Goal: Task Accomplishment & Management: Use online tool/utility

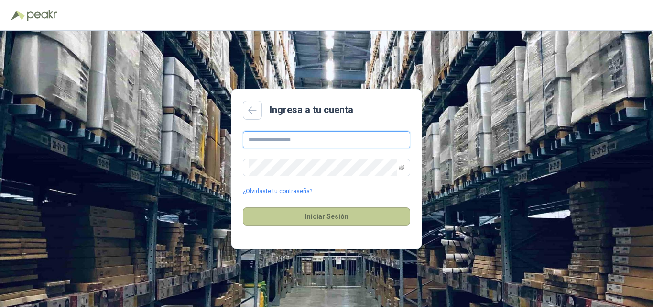
type input "**********"
click at [330, 218] on button "Iniciar Sesión" at bounding box center [326, 216] width 167 height 18
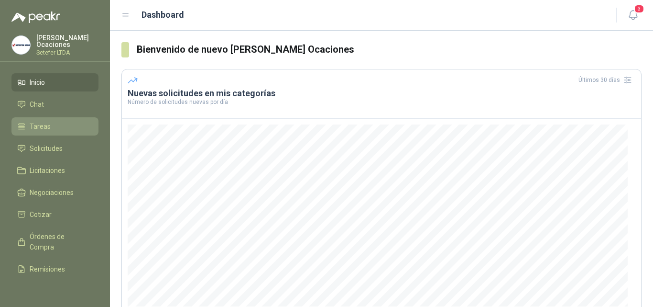
click at [57, 128] on li "Tareas" at bounding box center [55, 126] width 76 height 11
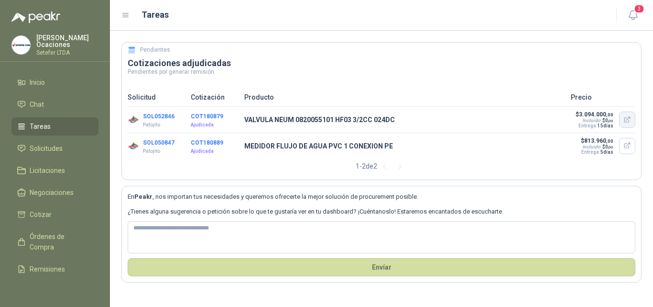
click at [629, 119] on icon "button" at bounding box center [628, 118] width 5 height 4
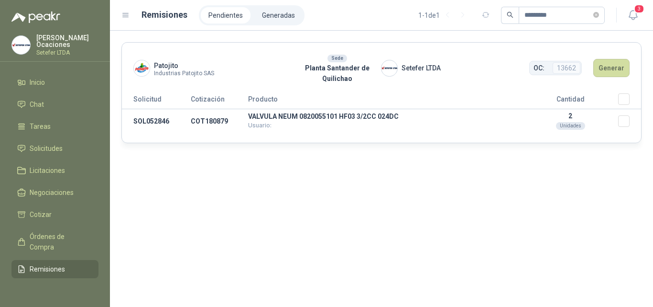
click at [231, 17] on li "Pendientes" at bounding box center [226, 15] width 50 height 16
click at [265, 14] on li "Generadas" at bounding box center [278, 15] width 48 height 16
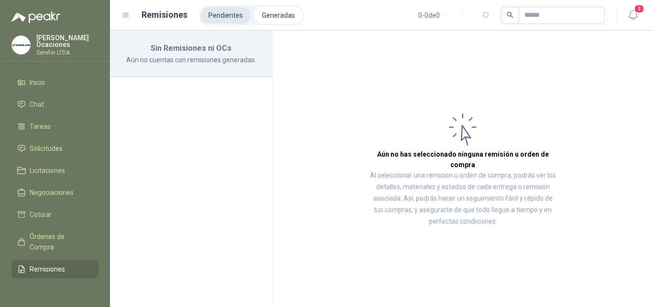
click at [227, 15] on li "Pendientes" at bounding box center [226, 15] width 50 height 16
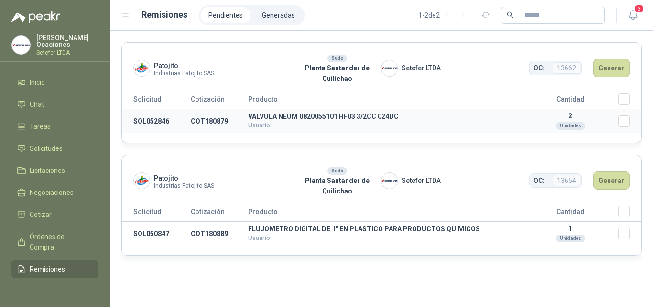
click at [211, 121] on td "COT180879" at bounding box center [219, 121] width 57 height 24
copy td "COT180879"
click at [61, 85] on li "Inicio" at bounding box center [55, 82] width 76 height 11
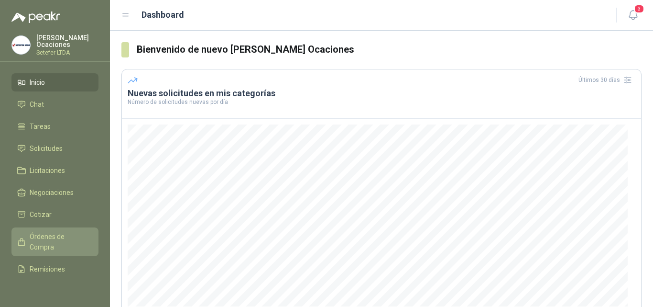
click at [59, 246] on span "Órdenes de Compra" at bounding box center [60, 241] width 60 height 21
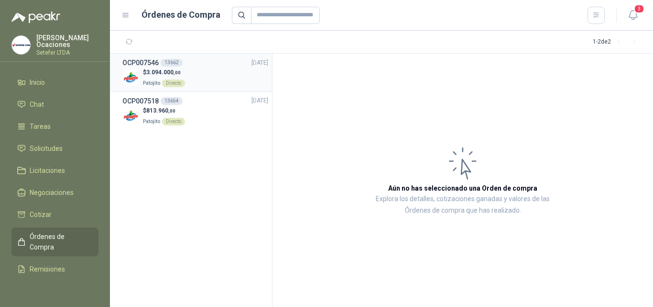
click at [214, 78] on div "$ 3.094.000 ,00 Patojito Directo" at bounding box center [195, 78] width 146 height 20
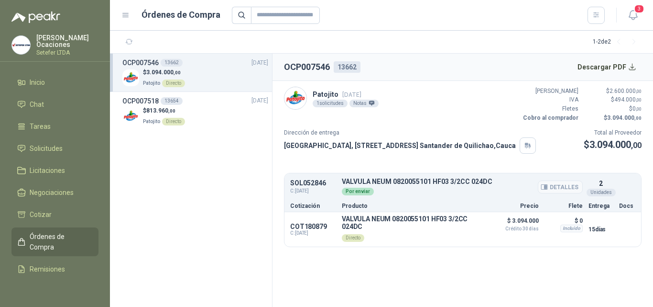
click at [440, 190] on div "Por enviar" at bounding box center [462, 190] width 241 height 11
click at [304, 210] on div "Cotización Producto Precio Flete Entrega Docs" at bounding box center [463, 205] width 357 height 12
click at [62, 210] on li "Cotizar" at bounding box center [55, 214] width 76 height 11
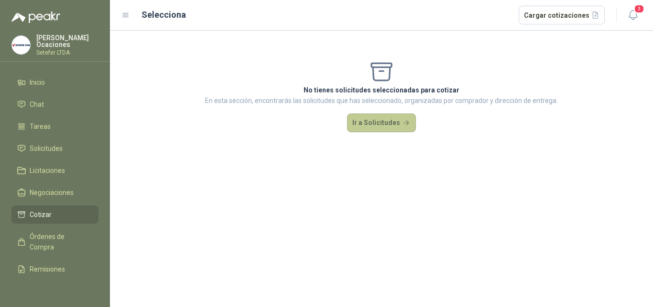
click at [380, 116] on button "Ir a Solicitudes" at bounding box center [381, 122] width 69 height 19
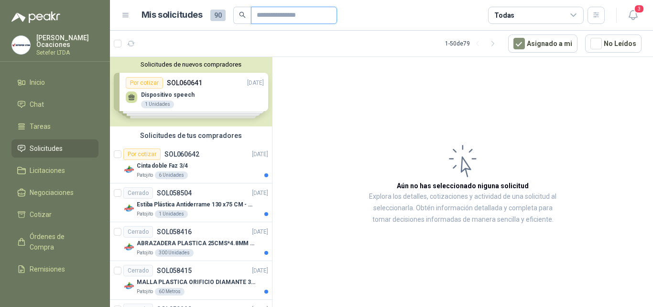
click at [273, 12] on input "text" at bounding box center [290, 15] width 67 height 16
paste input "*********"
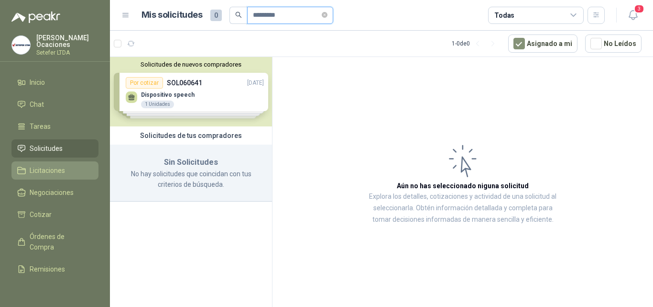
type input "*********"
click at [55, 170] on span "Licitaciones" at bounding box center [47, 170] width 35 height 11
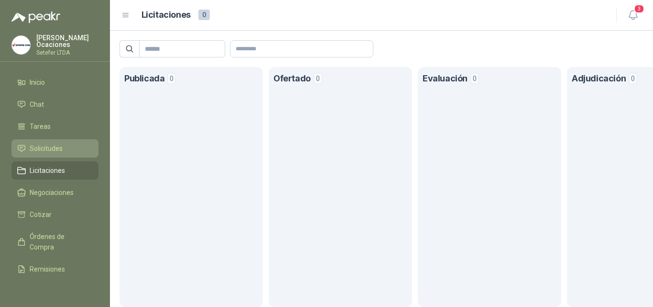
click at [48, 151] on span "Solicitudes" at bounding box center [46, 148] width 33 height 11
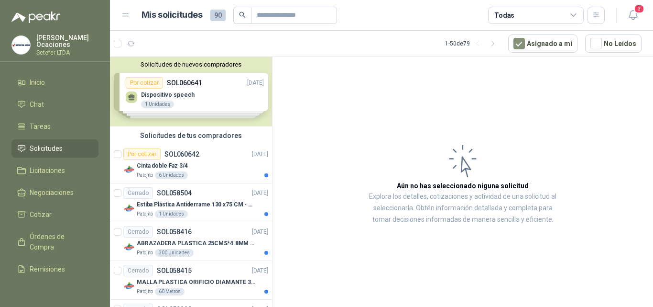
click at [224, 97] on div "Solicitudes de nuevos compradores Por cotizar SOL060641 [DATE] Dispositivo spee…" at bounding box center [191, 91] width 162 height 69
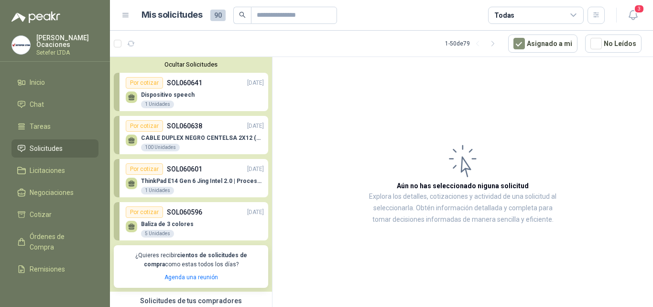
click at [209, 189] on div "ThinkPad E14 Gen 6 [PERSON_NAME] Intel 2.0 | Procesador Intel Core Ultra 5 125U…" at bounding box center [202, 185] width 123 height 17
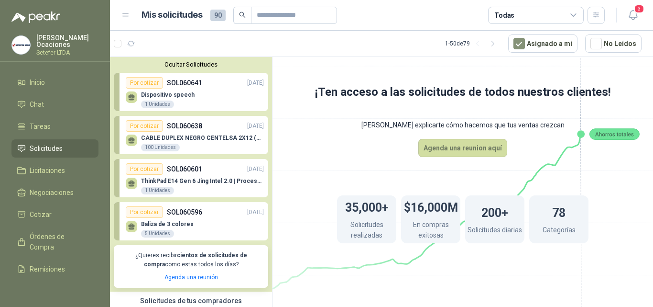
click at [192, 175] on div "Por cotizar SOL060601 [DATE]" at bounding box center [195, 168] width 138 height 11
click at [135, 166] on div "Por cotizar" at bounding box center [144, 168] width 37 height 11
click at [157, 185] on div "ThinkPad E14 Gen 6 [PERSON_NAME] Intel 2.0 | Procesador Intel Core Ultra 5 125U…" at bounding box center [202, 185] width 123 height 17
click at [208, 234] on div "Baliza de 3 colores 5 Unidades" at bounding box center [195, 228] width 138 height 20
click at [205, 62] on button "Ocultar Solicitudes" at bounding box center [191, 64] width 154 height 7
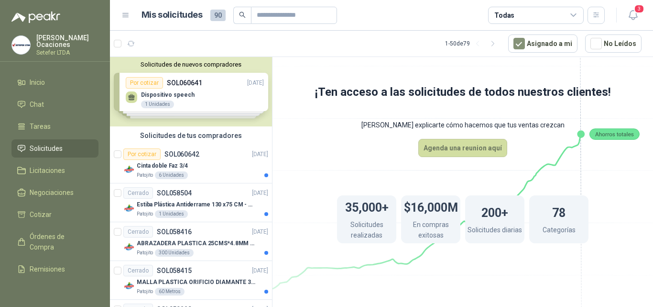
click at [213, 86] on div "Solicitudes de nuevos compradores Por cotizar SOL060641 [DATE] Dispositivo spee…" at bounding box center [191, 91] width 162 height 69
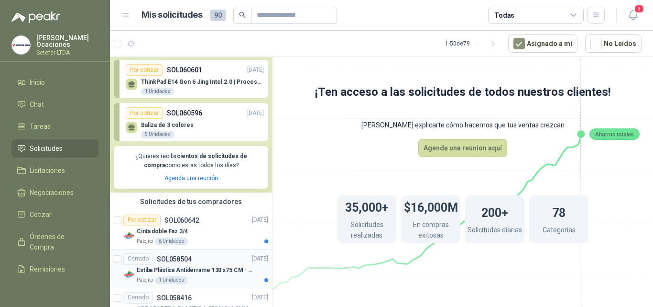
scroll to position [96, 0]
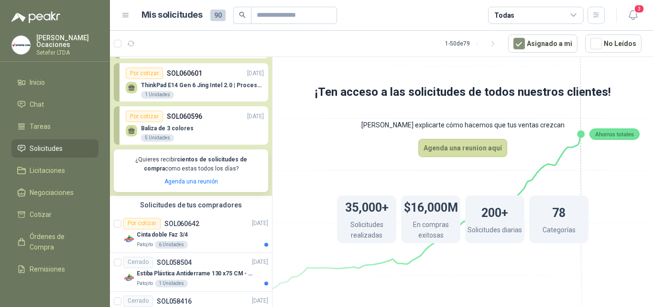
click at [199, 141] on div "Baliza de 3 colores 5 Unidades" at bounding box center [195, 132] width 138 height 20
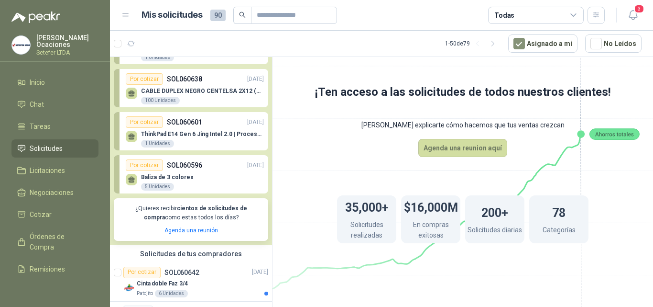
scroll to position [0, 0]
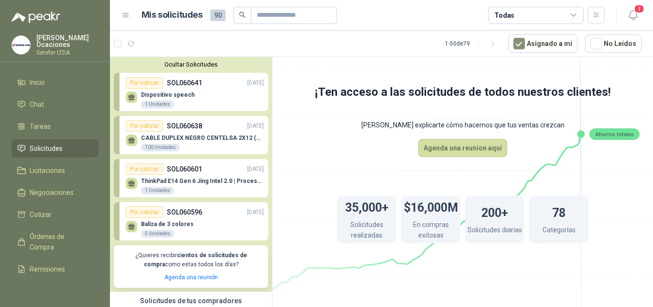
click at [197, 68] on button "Ocultar Solicitudes" at bounding box center [191, 64] width 154 height 7
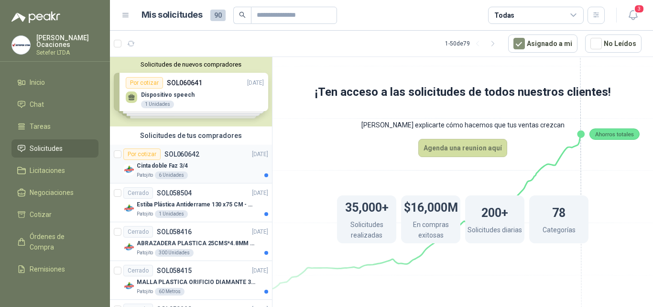
click at [213, 177] on div "Patojito 6 Unidades" at bounding box center [203, 175] width 132 height 8
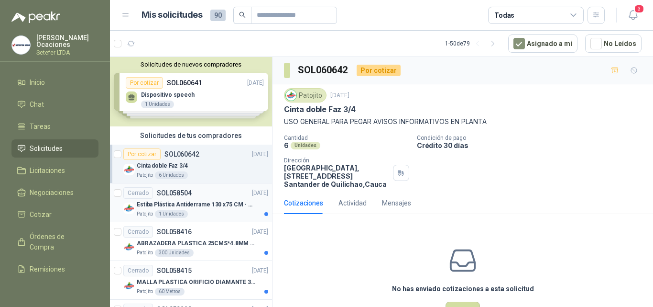
click at [182, 209] on div "Estiba Plástica Antiderrame 130 x75 CM - Capacidad 180-200 Litros" at bounding box center [203, 204] width 132 height 11
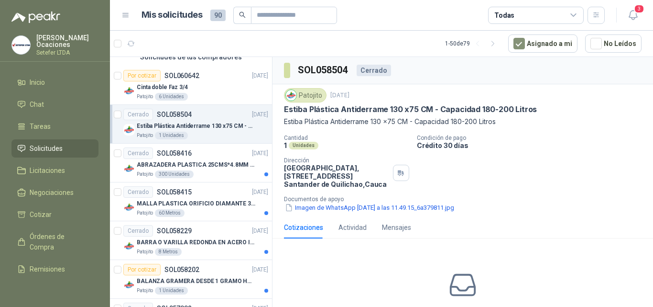
scroll to position [96, 0]
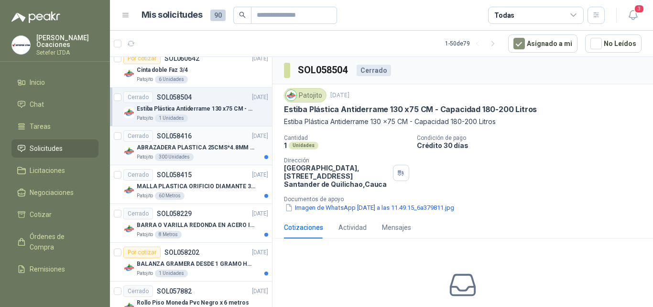
click at [221, 149] on p "ABRAZADERA PLASTICA 25CMS*4.8MM NEGRA" at bounding box center [196, 147] width 119 height 9
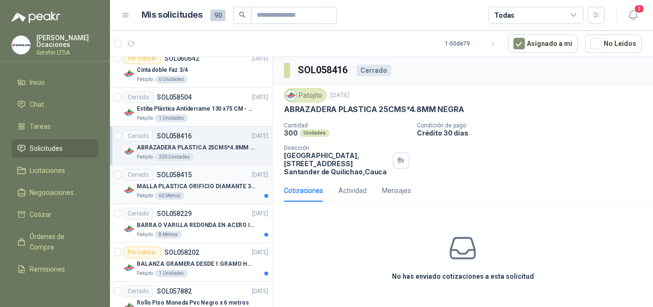
click at [220, 184] on p "MALLA PLASTICA ORIFICIO DIAMANTE 3MM" at bounding box center [196, 186] width 119 height 9
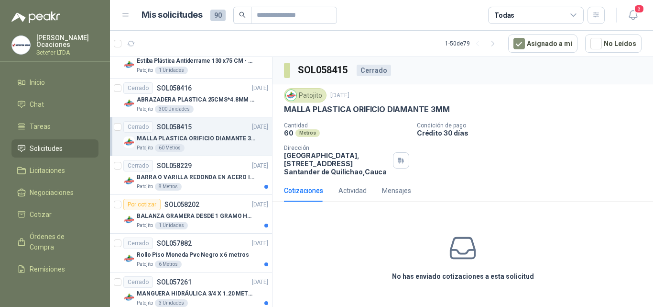
scroll to position [191, 0]
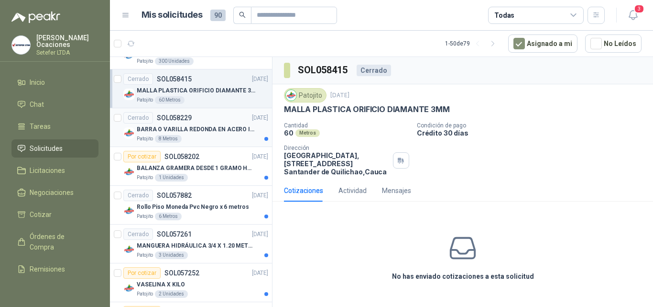
click at [227, 131] on p "BARRA O VARILLA REDONDA EN ACERO INOXIDABLE DE 2" O 50 MM" at bounding box center [196, 129] width 119 height 9
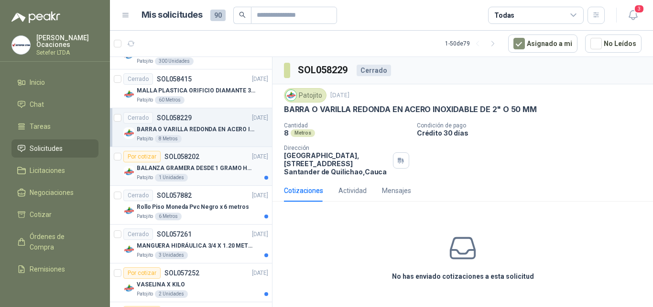
click at [213, 174] on div "Patojito 1 Unidades" at bounding box center [203, 178] width 132 height 8
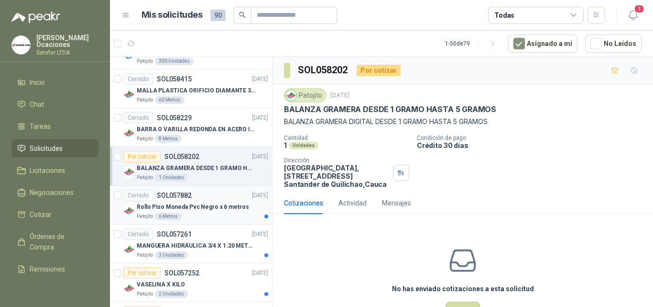
click at [210, 214] on div "Patojito 6 Metros" at bounding box center [203, 216] width 132 height 8
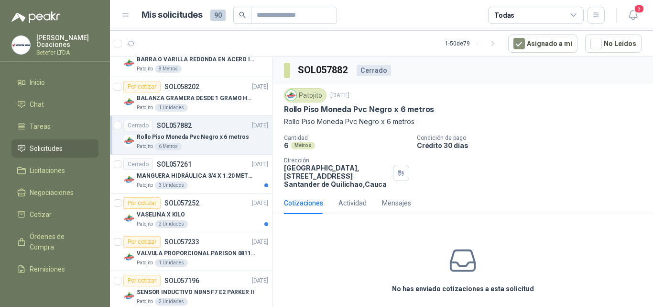
scroll to position [287, 0]
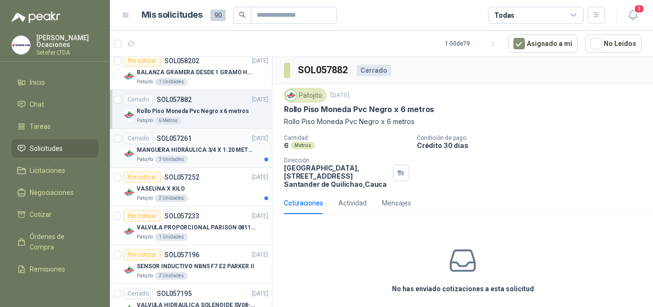
click at [206, 159] on div "Patojito 3 Unidades" at bounding box center [203, 159] width 132 height 8
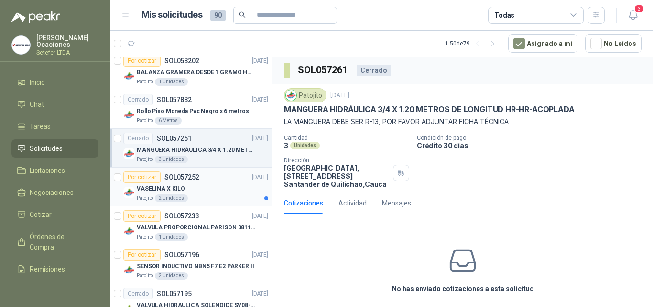
click at [220, 195] on div "Patojito 2 Unidades" at bounding box center [203, 198] width 132 height 8
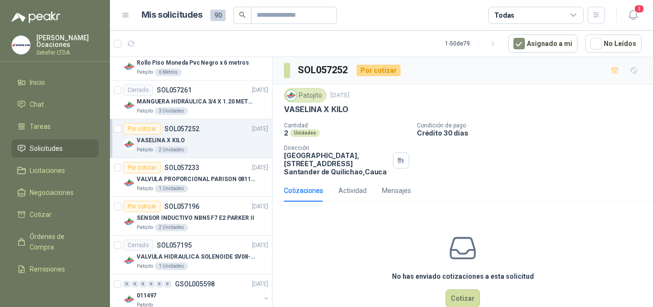
scroll to position [383, 0]
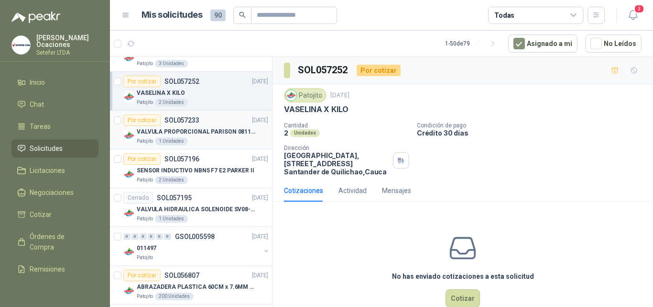
click at [221, 138] on div "Patojito 1 Unidades" at bounding box center [203, 141] width 132 height 8
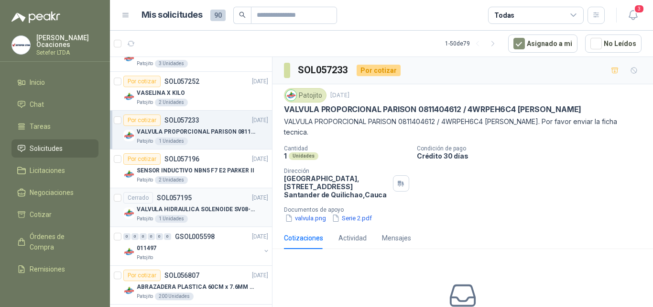
click at [215, 217] on div "Patojito 1 Unidades" at bounding box center [203, 219] width 132 height 8
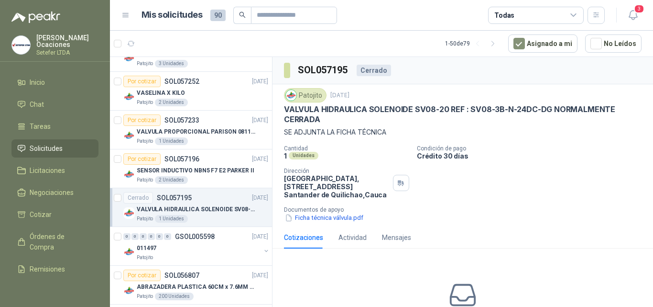
scroll to position [430, 0]
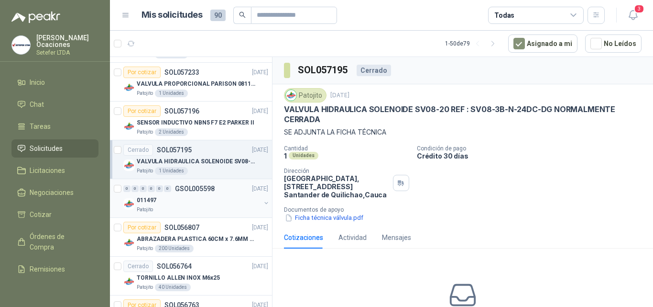
click at [212, 179] on div "0 0 0 0 0 0 GSOL005598 [DATE] 011497 Patojito" at bounding box center [191, 198] width 162 height 39
click at [215, 190] on div "0 0 0 0 0 0 GSOL005598 [DATE]" at bounding box center [196, 188] width 147 height 11
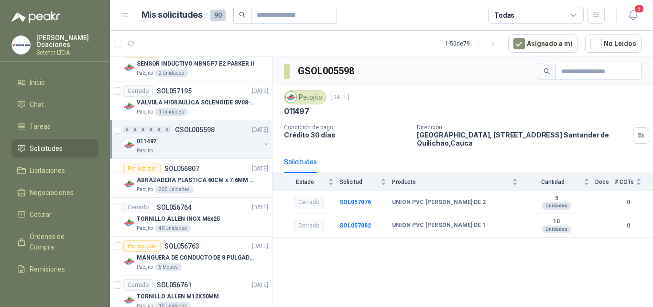
scroll to position [526, 0]
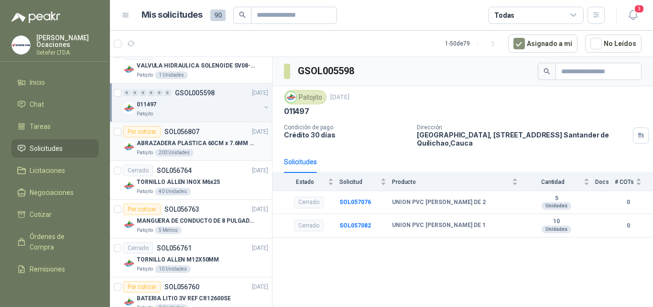
click at [221, 155] on div "Patojito 200 Unidades" at bounding box center [203, 153] width 132 height 8
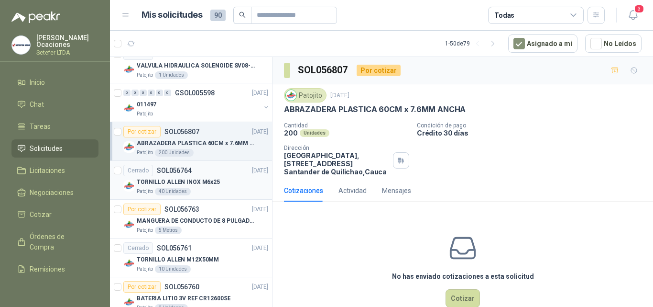
click at [227, 190] on div "Patojito 40 Unidades" at bounding box center [203, 192] width 132 height 8
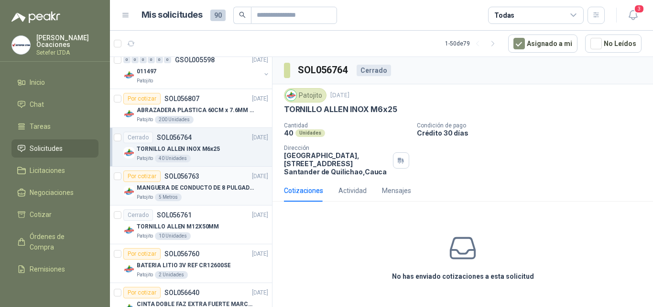
scroll to position [574, 0]
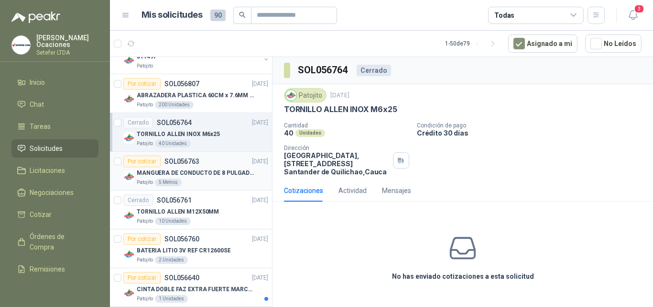
click at [232, 188] on article "Por cotizar SOL056763 [DATE] MANGUERA DE CONDUCTO DE 8 PULGADAS DE ALAMBRE [PER…" at bounding box center [191, 171] width 162 height 39
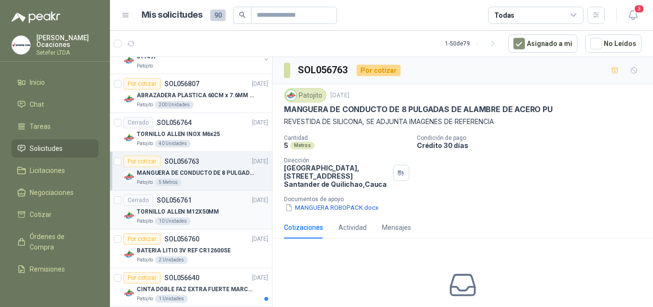
click at [233, 215] on div "TORNILLO ALLEN M12X50MM" at bounding box center [203, 211] width 132 height 11
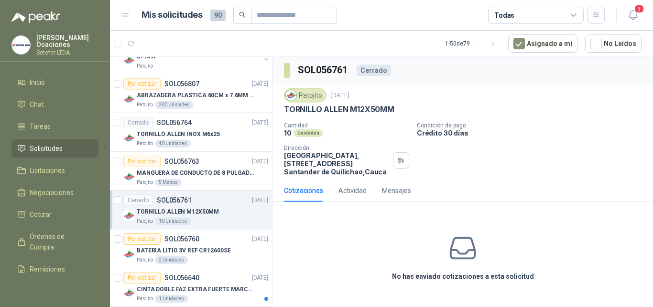
scroll to position [622, 0]
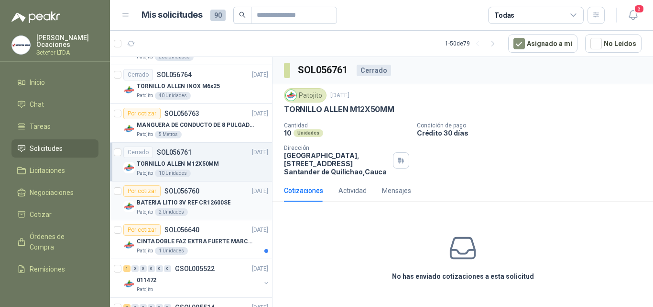
click at [235, 203] on div "BATERIA LITIO 3V REF CR12600SE" at bounding box center [203, 202] width 132 height 11
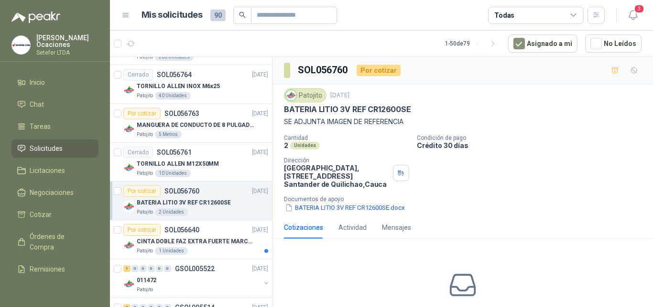
scroll to position [670, 0]
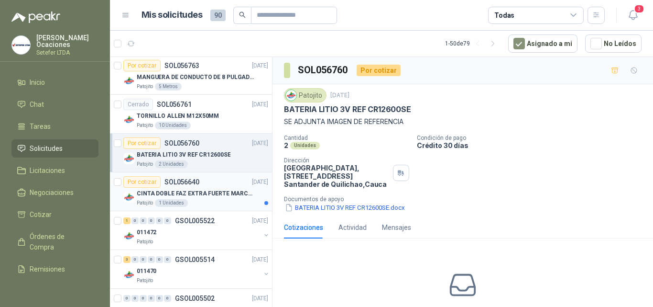
click at [227, 204] on div "Patojito 1 Unidades" at bounding box center [203, 203] width 132 height 8
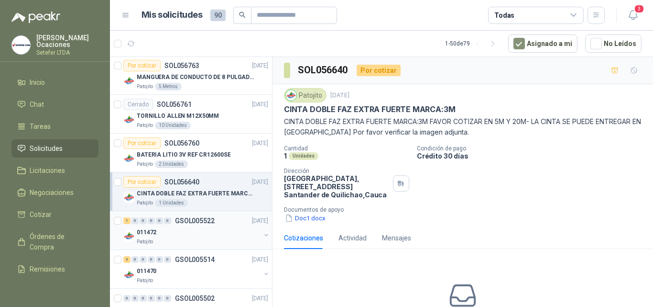
click at [226, 229] on div "011472" at bounding box center [199, 231] width 124 height 11
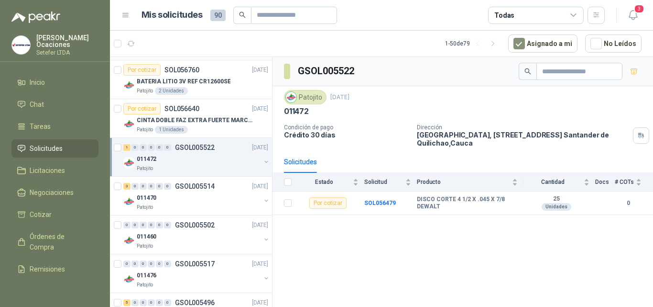
scroll to position [765, 0]
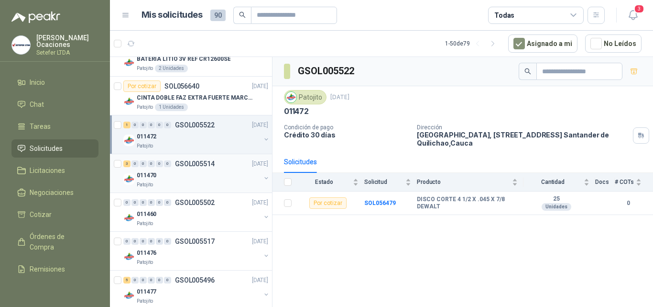
click at [217, 179] on div "011470" at bounding box center [199, 174] width 124 height 11
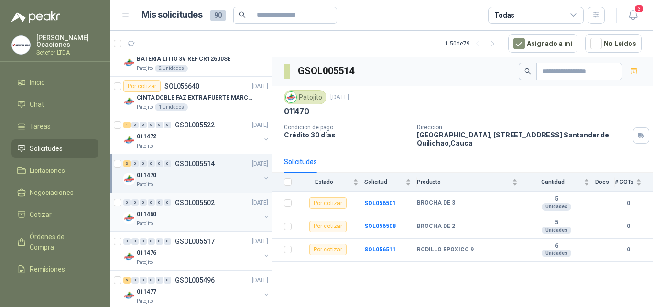
scroll to position [813, 0]
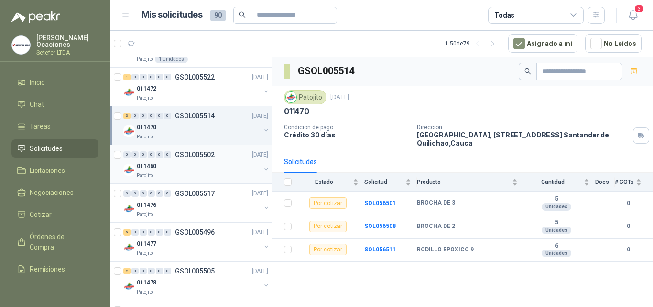
click at [217, 174] on div "Patojito" at bounding box center [199, 176] width 124 height 8
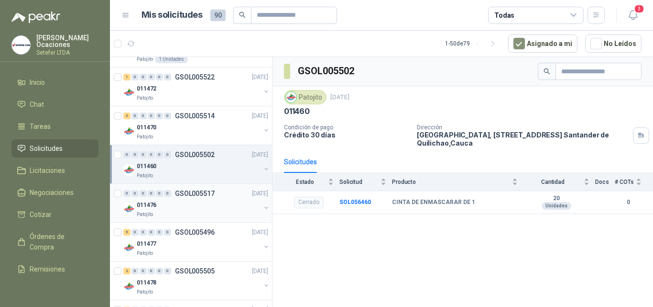
click at [210, 195] on p "GSOL005517" at bounding box center [195, 193] width 40 height 7
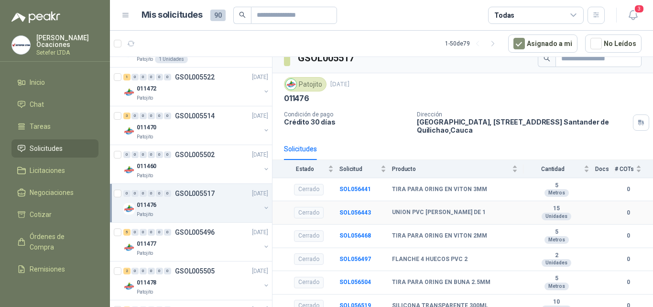
scroll to position [20, 0]
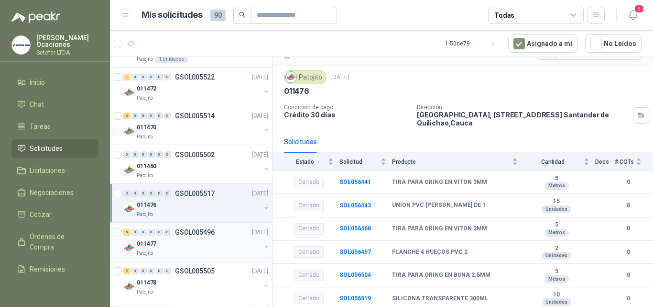
click at [232, 222] on div "5 0 0 0 0 0 GSOL005496 [DATE] 011477 Patojito" at bounding box center [191, 241] width 162 height 39
click at [237, 237] on div "5 0 0 0 0 0 GSOL005496 [DATE]" at bounding box center [196, 231] width 147 height 11
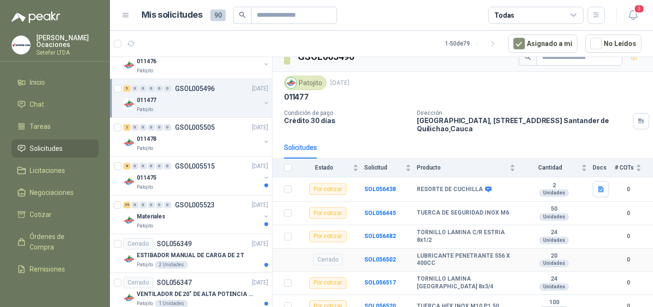
scroll to position [22, 0]
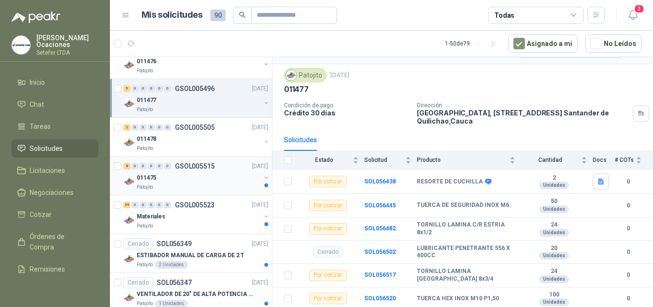
click at [208, 181] on div "011475" at bounding box center [199, 177] width 124 height 11
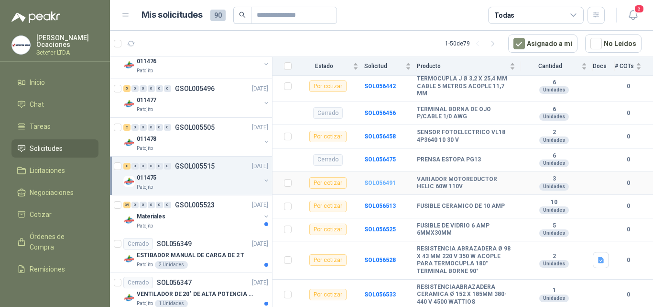
scroll to position [166, 0]
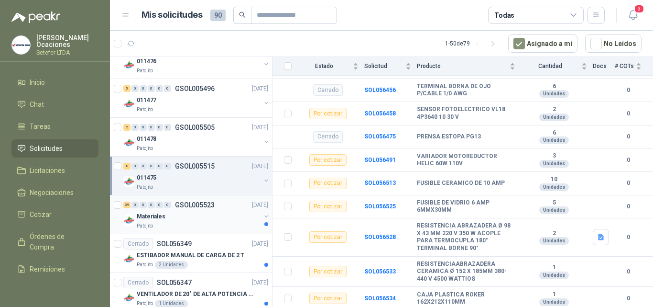
click at [217, 218] on div "Materiales" at bounding box center [199, 215] width 124 height 11
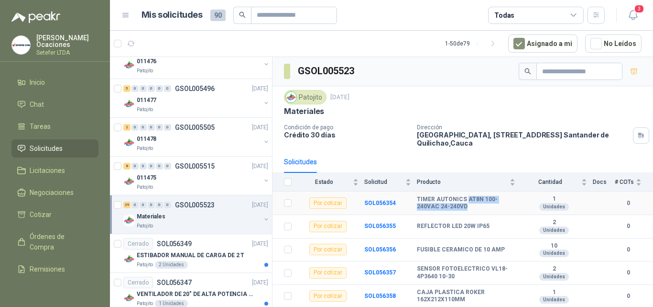
drag, startPoint x: 466, startPoint y: 198, endPoint x: 465, endPoint y: 211, distance: 13.9
click at [465, 211] on td "TIMER AUTONICS AT8N 100-240VAC 24-240VD" at bounding box center [469, 202] width 104 height 23
click at [371, 201] on b "SOL056354" at bounding box center [380, 202] width 32 height 7
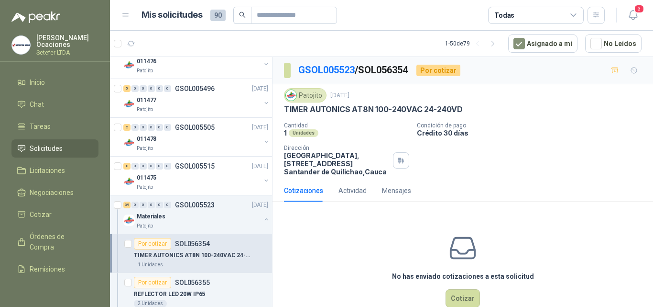
scroll to position [22, 0]
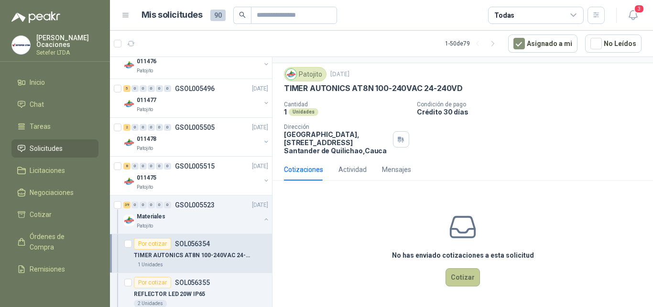
click at [455, 272] on button "Cotizar" at bounding box center [463, 277] width 34 height 18
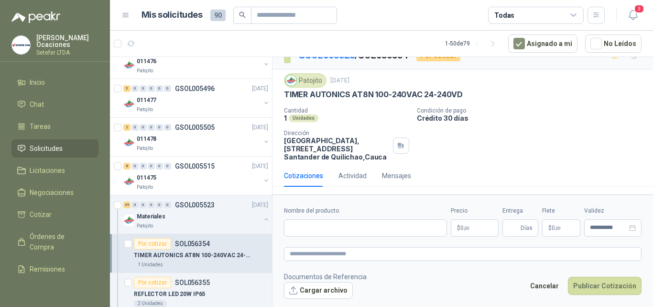
scroll to position [15, 0]
click at [387, 232] on input "Nombre del producto" at bounding box center [365, 227] width 163 height 17
drag, startPoint x: 286, startPoint y: 96, endPoint x: 457, endPoint y: 96, distance: 171.7
click at [459, 96] on p "TIMER AUTONICS AT8N 100-240VAC 24-240VD" at bounding box center [373, 94] width 179 height 10
copy p "TIMER AUTONICS AT8N 100-240VAC 24-240VD"
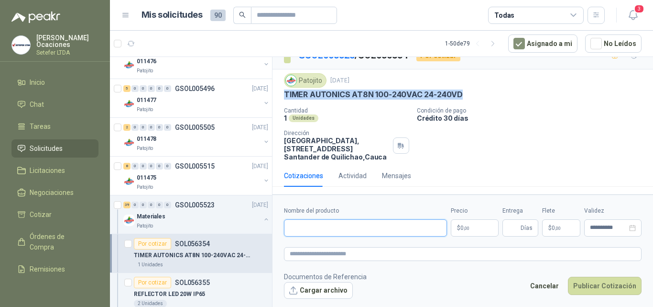
click at [359, 233] on input "Nombre del producto" at bounding box center [365, 227] width 163 height 17
paste input "**********"
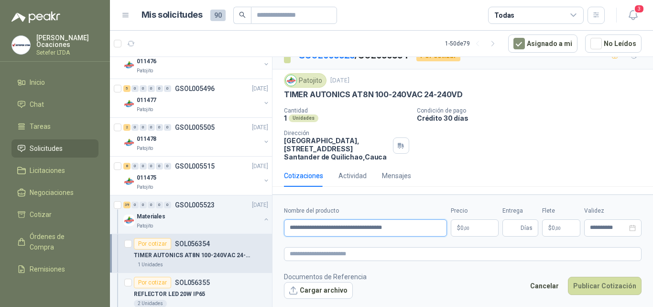
type input "**********"
click at [477, 226] on p "$ 0 ,00" at bounding box center [475, 227] width 48 height 17
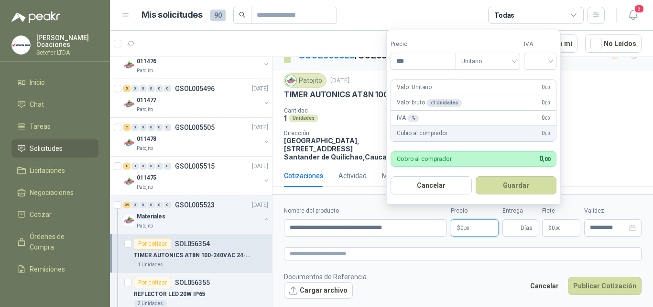
drag, startPoint x: 428, startPoint y: 55, endPoint x: 369, endPoint y: 50, distance: 59.0
click at [373, 55] on body "[PERSON_NAME] Ocaciones Setefer LTDA Inicio Chat Tareas Solicitudes Licitacione…" at bounding box center [326, 153] width 653 height 307
click at [553, 61] on div at bounding box center [540, 61] width 33 height 17
type input "*********"
click at [544, 84] on div "19%" at bounding box center [543, 81] width 18 height 11
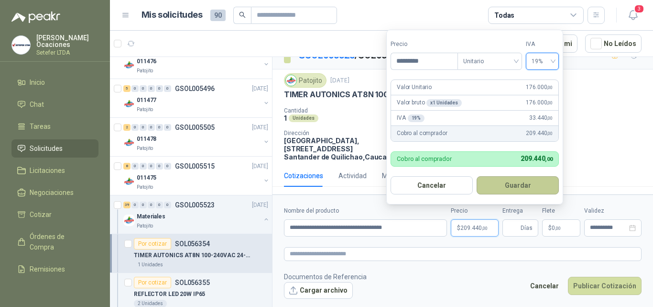
click at [508, 183] on button "Guardar" at bounding box center [518, 185] width 82 height 18
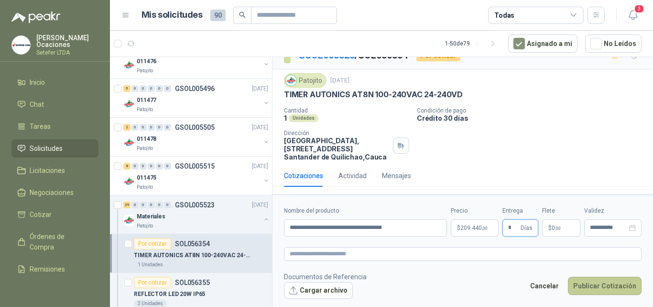
type input "*"
click at [608, 283] on button "Publicar Cotización" at bounding box center [605, 285] width 74 height 18
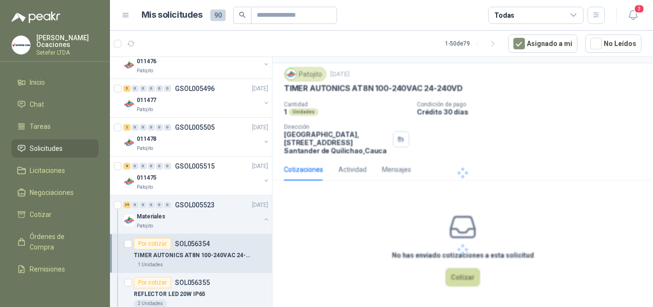
scroll to position [0, 0]
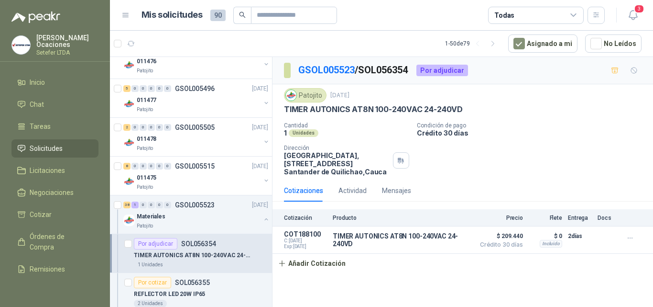
click at [210, 261] on div "1 Unidades" at bounding box center [201, 265] width 134 height 8
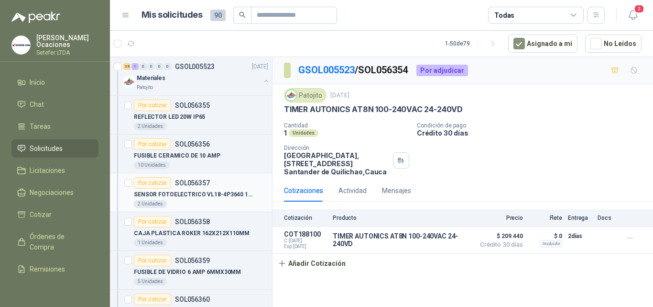
scroll to position [1148, 0]
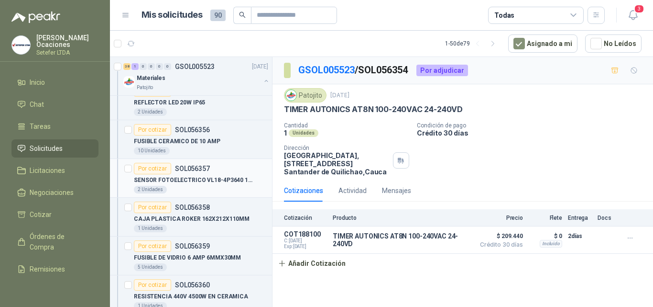
click at [221, 192] on div "2 Unidades" at bounding box center [201, 190] width 134 height 8
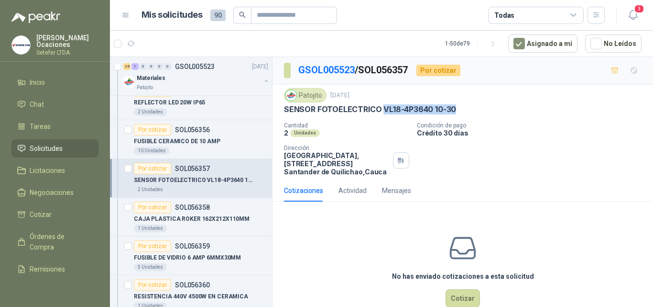
drag, startPoint x: 382, startPoint y: 108, endPoint x: 457, endPoint y: 107, distance: 74.6
click at [457, 107] on div "SENSOR FOTOELECTRICO VL18-4P3640 10-30" at bounding box center [463, 109] width 358 height 10
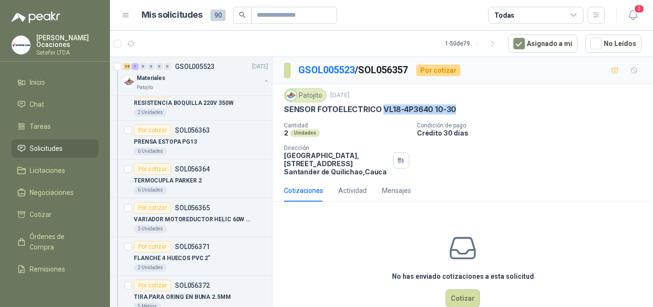
scroll to position [1435, 0]
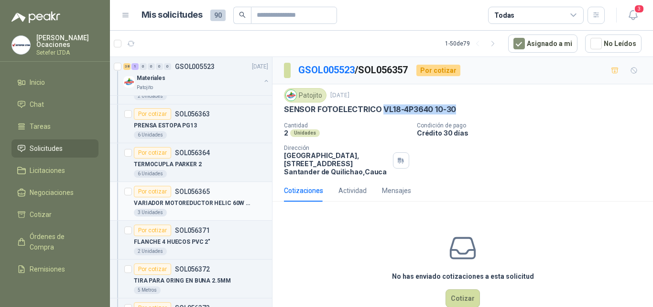
click at [235, 217] on article "Por cotizar SOL056365 VARIADOR MOTOREDUCTOR HELIC 60W 110V 3 Unidades" at bounding box center [191, 201] width 162 height 39
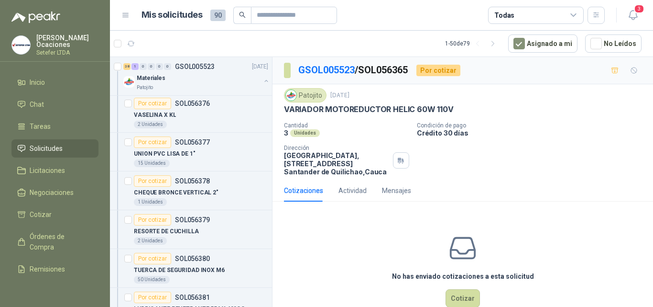
scroll to position [1770, 0]
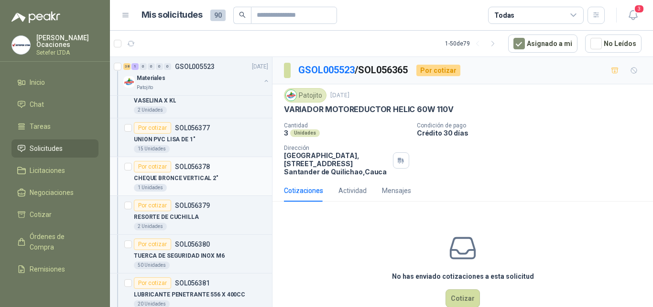
click at [230, 179] on div "CHEQUE BRONCE VERTICAL 2"" at bounding box center [201, 177] width 134 height 11
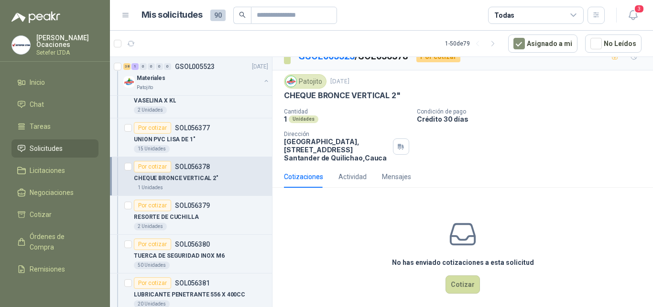
scroll to position [22, 0]
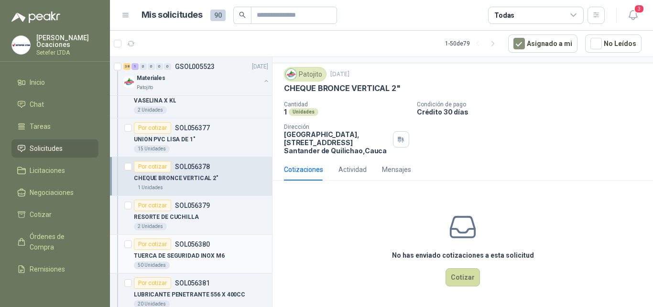
click at [238, 250] on div "TUERCA DE SEGURIDAD INOX M6" at bounding box center [201, 255] width 134 height 11
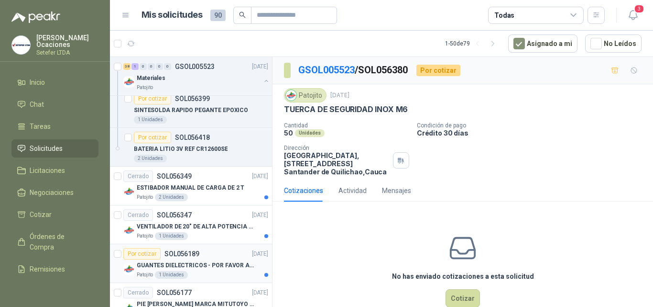
scroll to position [2583, 0]
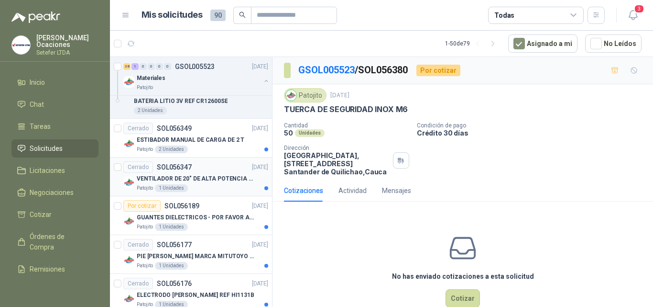
click at [219, 186] on div "Patojito 1 Unidades" at bounding box center [203, 188] width 132 height 8
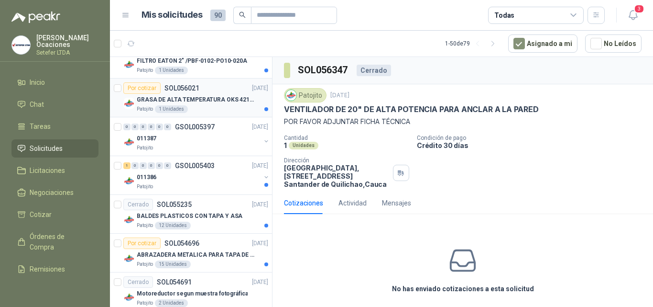
scroll to position [3296, 0]
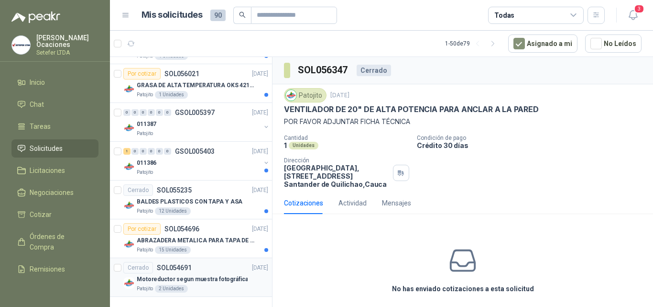
click at [229, 287] on div "Patojito 2 Unidades" at bounding box center [203, 289] width 132 height 8
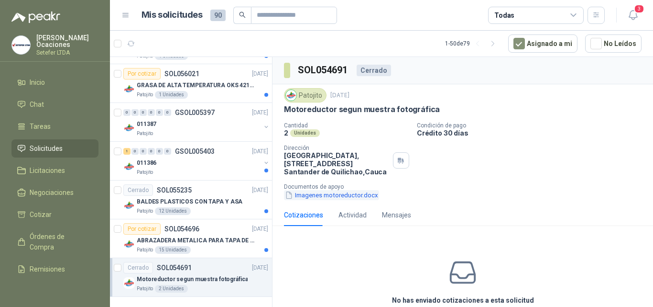
click at [354, 195] on button "Imagenes motoreductor.docx" at bounding box center [331, 195] width 95 height 10
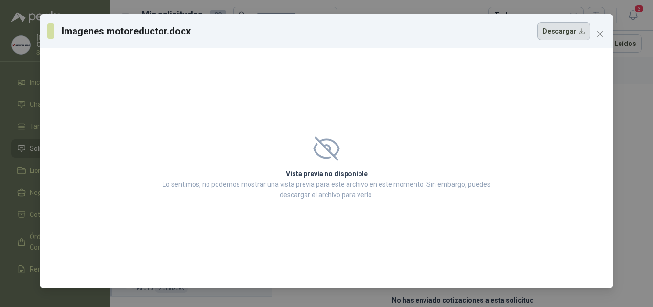
click at [564, 31] on button "Descargar" at bounding box center [564, 31] width 53 height 18
click at [605, 32] on span "Close" at bounding box center [600, 34] width 15 height 8
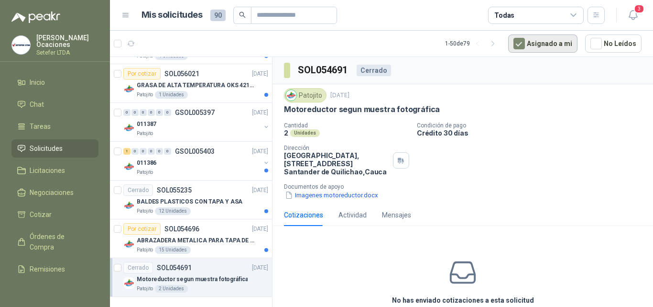
click at [563, 41] on button "Asignado a mi" at bounding box center [542, 43] width 69 height 18
click at [544, 46] on button "Asignado a mi" at bounding box center [542, 43] width 69 height 18
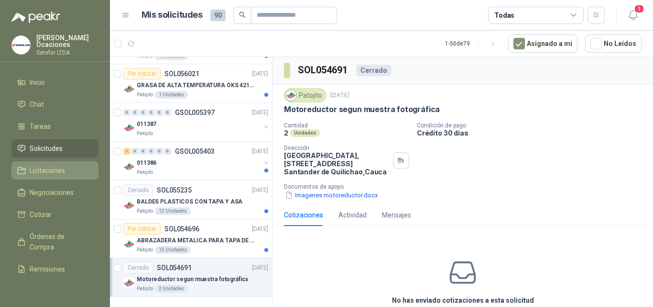
click at [72, 165] on li "Licitaciones" at bounding box center [55, 170] width 76 height 11
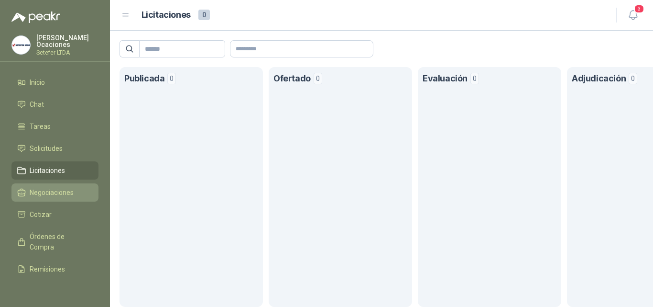
click at [71, 187] on span "Negociaciones" at bounding box center [52, 192] width 44 height 11
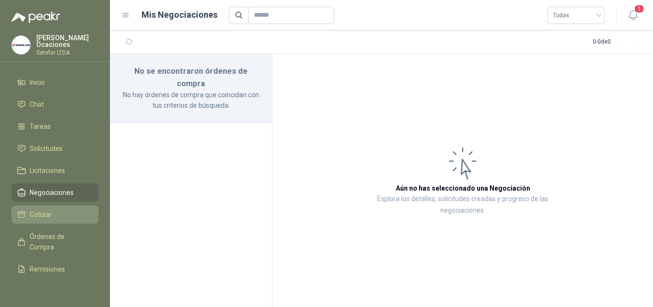
click at [64, 209] on li "Cotizar" at bounding box center [55, 214] width 76 height 11
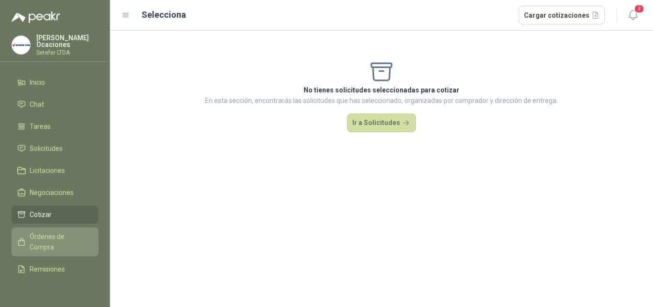
click at [70, 240] on span "Órdenes de Compra" at bounding box center [60, 241] width 60 height 21
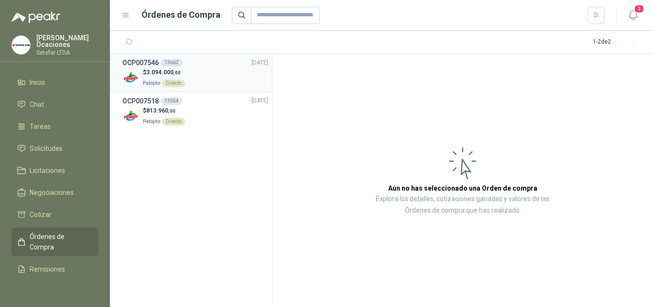
click at [218, 81] on div "$ 3.094.000 ,00 Patojito Directo" at bounding box center [195, 78] width 146 height 20
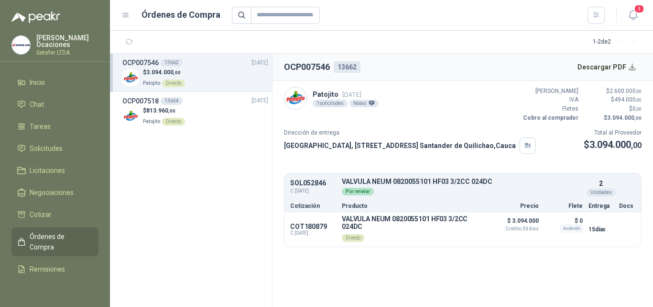
click at [346, 65] on div "13662" at bounding box center [347, 66] width 27 height 11
click at [311, 223] on p "COT180879" at bounding box center [313, 226] width 46 height 8
click at [313, 230] on span "C: [DATE]" at bounding box center [313, 233] width 46 height 6
click at [452, 233] on button "Detalles" at bounding box center [463, 228] width 45 height 13
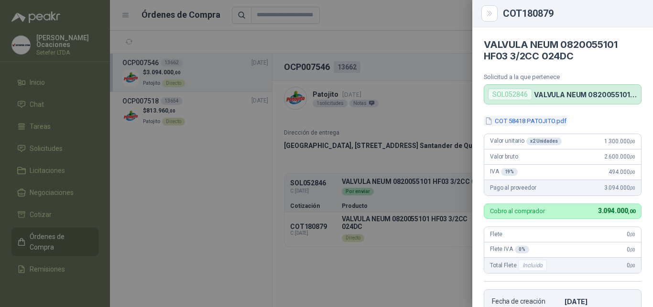
click at [529, 120] on button "COT 58418 PATOJITO.pdf" at bounding box center [526, 121] width 84 height 10
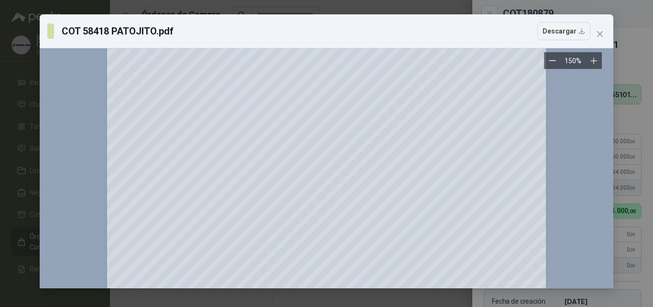
scroll to position [96, 0]
click at [598, 34] on icon "close" at bounding box center [600, 34] width 8 height 8
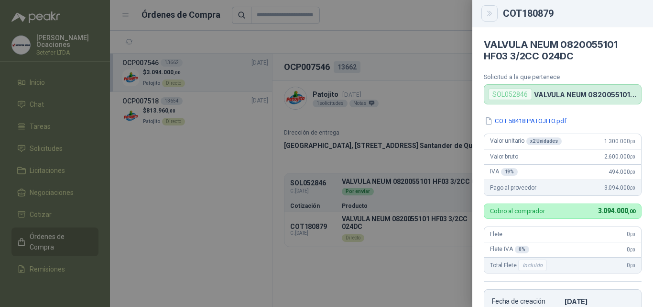
click at [492, 10] on icon "Close" at bounding box center [490, 14] width 8 height 8
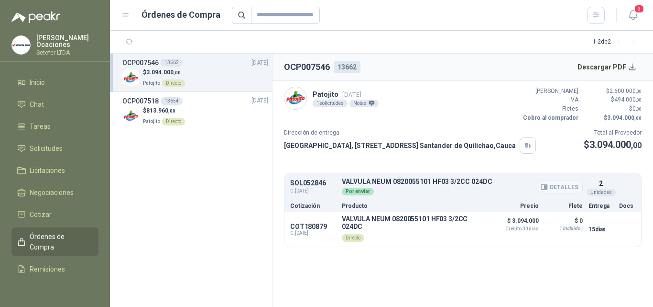
click at [553, 189] on button "Detalles" at bounding box center [560, 186] width 45 height 13
click at [566, 188] on button "Detalles" at bounding box center [560, 186] width 45 height 13
click at [567, 188] on button "Detalles" at bounding box center [560, 186] width 45 height 13
click at [565, 188] on button "Detalles" at bounding box center [560, 186] width 45 height 13
click at [463, 227] on button "Detalles" at bounding box center [463, 228] width 45 height 13
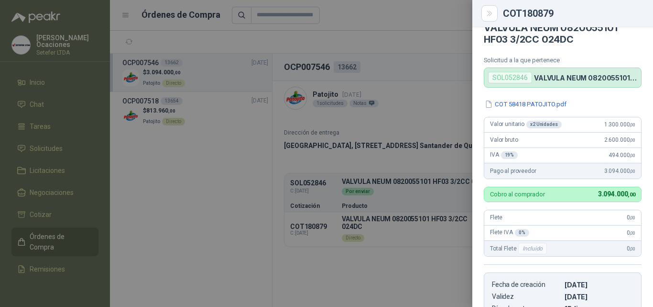
scroll to position [0, 0]
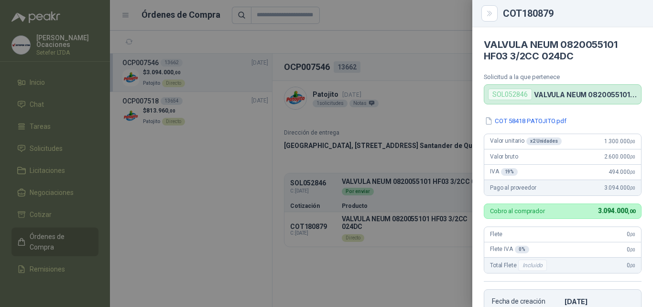
click at [516, 95] on div "SOL052846" at bounding box center [510, 93] width 44 height 11
click at [513, 94] on div "SOL052846" at bounding box center [510, 93] width 44 height 11
copy div "SOL052846"
drag, startPoint x: 196, startPoint y: 159, endPoint x: 53, endPoint y: 157, distance: 143.5
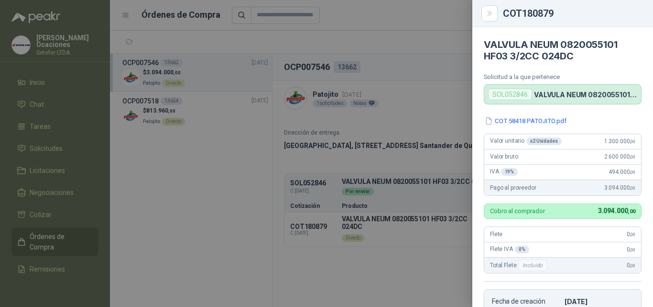
click at [196, 159] on div at bounding box center [326, 153] width 653 height 307
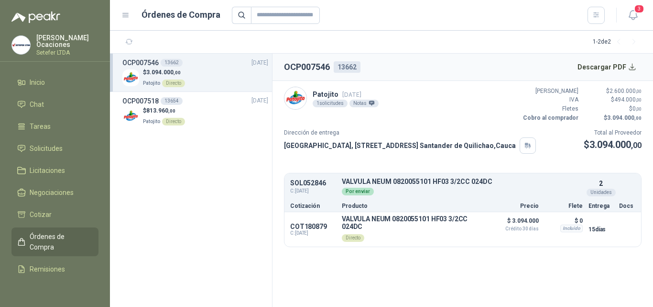
click at [41, 149] on span "Solicitudes" at bounding box center [46, 148] width 33 height 11
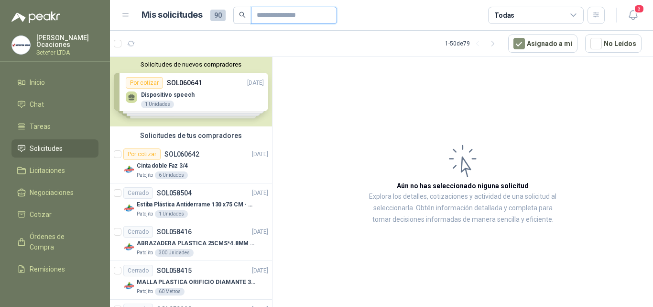
click at [275, 19] on input "text" at bounding box center [290, 15] width 67 height 16
paste input "*********"
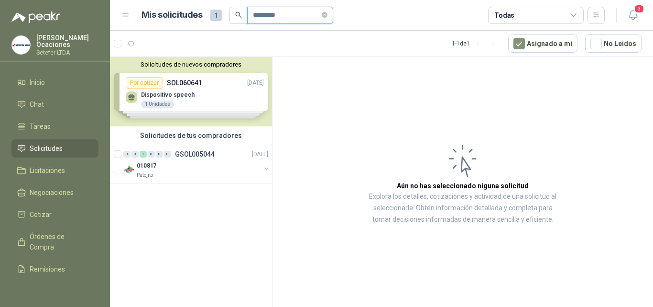
type input "*********"
click at [215, 168] on div "010817" at bounding box center [199, 165] width 124 height 11
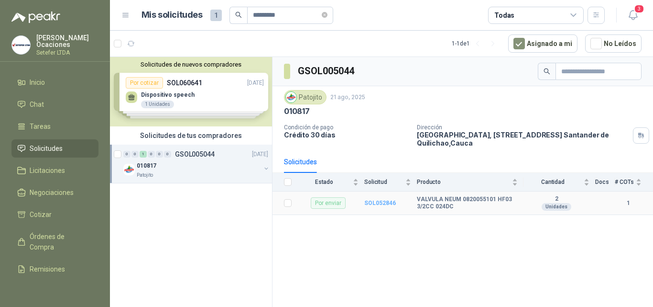
click at [380, 203] on b "SOL052846" at bounding box center [380, 202] width 32 height 7
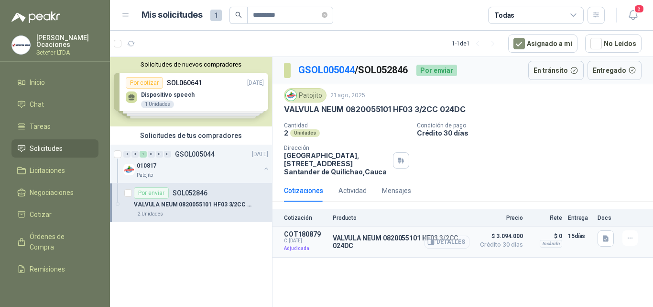
click at [446, 243] on button "Detalles" at bounding box center [447, 241] width 45 height 13
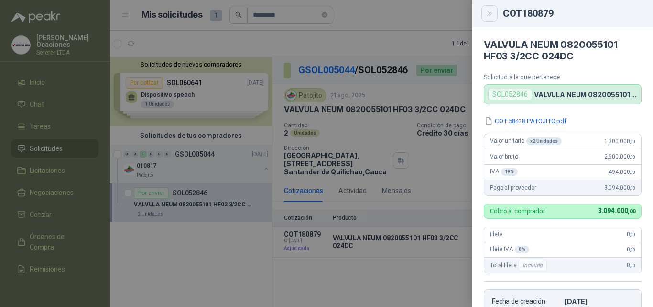
drag, startPoint x: 492, startPoint y: 8, endPoint x: 492, endPoint y: 17, distance: 9.6
click at [491, 8] on button "Close" at bounding box center [490, 13] width 16 height 16
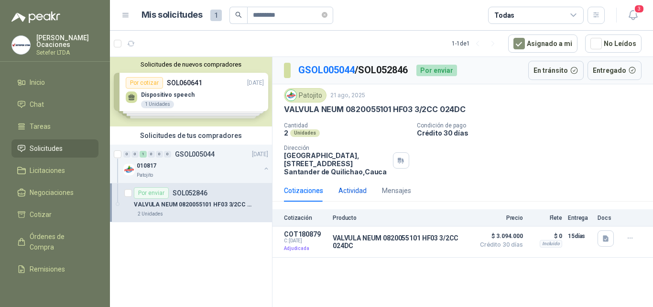
click at [357, 189] on div "Actividad" at bounding box center [353, 190] width 28 height 11
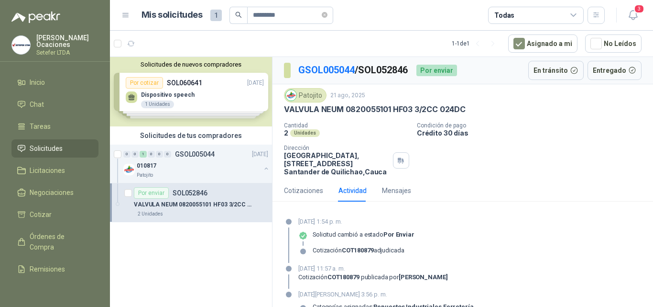
scroll to position [34, 0]
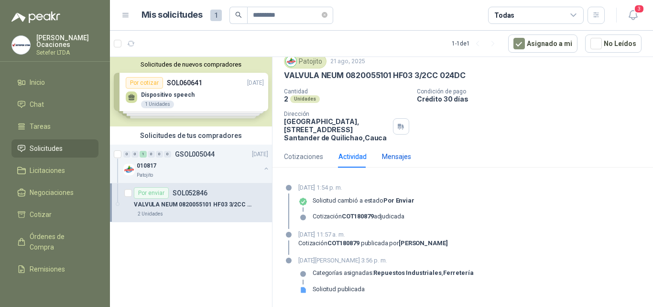
click at [399, 157] on div "Mensajes" at bounding box center [396, 156] width 29 height 11
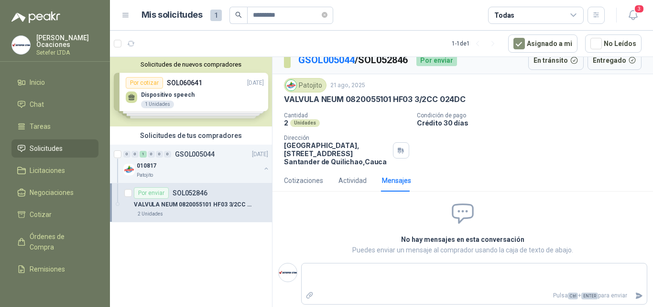
scroll to position [0, 0]
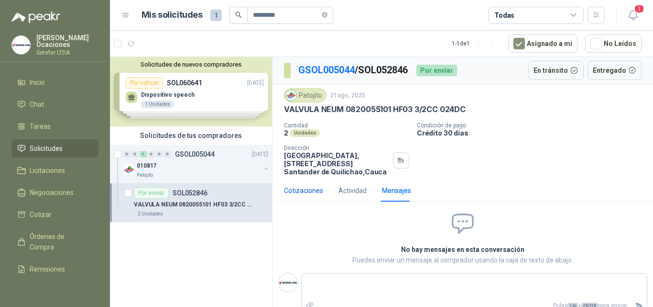
click at [294, 190] on div "Cotizaciones" at bounding box center [303, 190] width 39 height 11
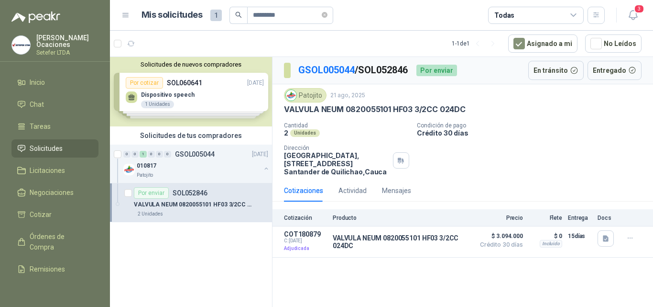
click at [384, 73] on p "GSOL005044 / SOL052846" at bounding box center [353, 70] width 110 height 15
click at [234, 207] on p "VALVULA NEUM 0820055101 HF03 3/2CC 024DC" at bounding box center [193, 204] width 119 height 9
click at [222, 176] on div "Patojito" at bounding box center [199, 175] width 124 height 8
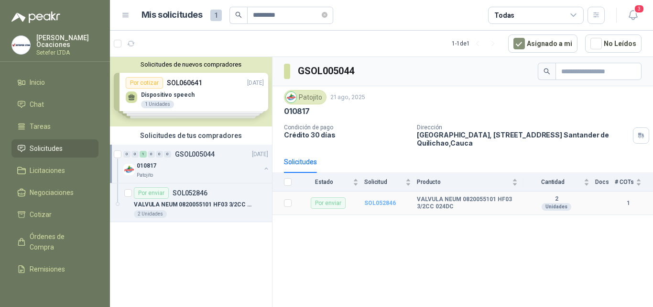
click at [371, 204] on b "SOL052846" at bounding box center [380, 202] width 32 height 7
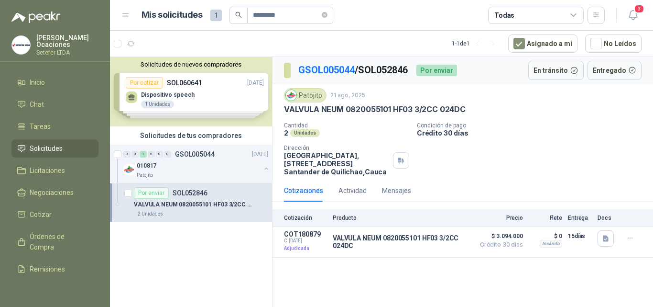
click at [224, 192] on div "Por enviar SOL052846" at bounding box center [201, 192] width 134 height 11
click at [225, 179] on div "0 0 1 0 0 0 GSOL005044 [DATE] 010817 Patojito" at bounding box center [191, 163] width 162 height 39
click at [225, 172] on div "Patojito" at bounding box center [199, 175] width 124 height 8
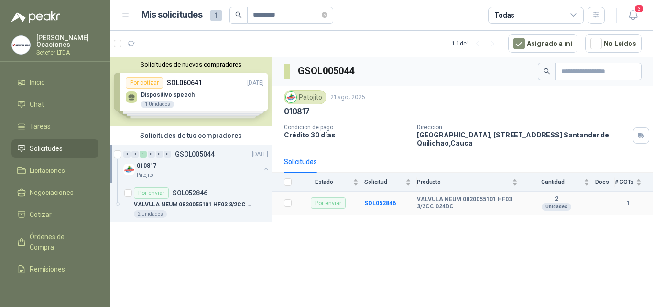
click at [473, 200] on b "VALVULA NEUM 0820055101 HF03 3/2CC 024DC" at bounding box center [467, 203] width 101 height 15
copy b "0820055101"
click at [40, 141] on link "Solicitudes" at bounding box center [54, 148] width 87 height 18
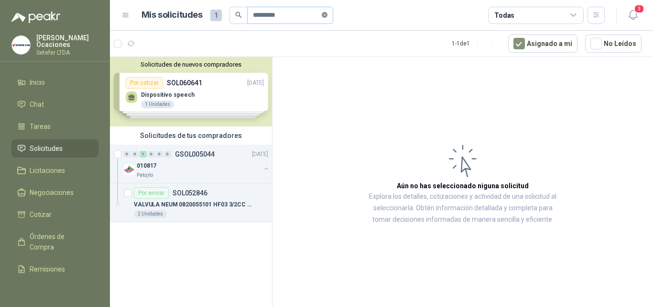
click at [328, 13] on icon "close-circle" at bounding box center [325, 15] width 6 height 6
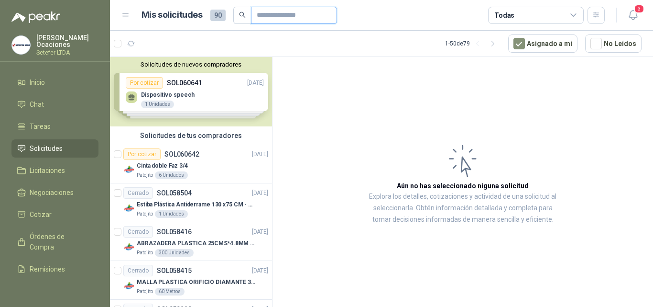
paste input "**********"
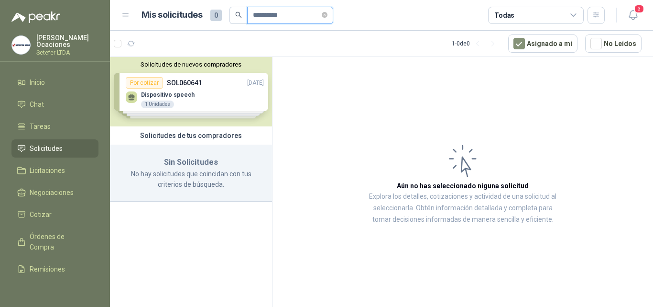
type input "**********"
click at [319, 132] on article "Aún no has seleccionado niguna solicitud Explora los detalles, cotizaciones y a…" at bounding box center [463, 183] width 381 height 253
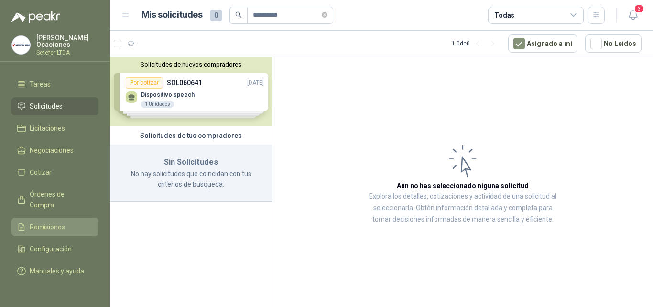
scroll to position [51, 0]
click at [72, 221] on li "Remisiones" at bounding box center [55, 226] width 76 height 11
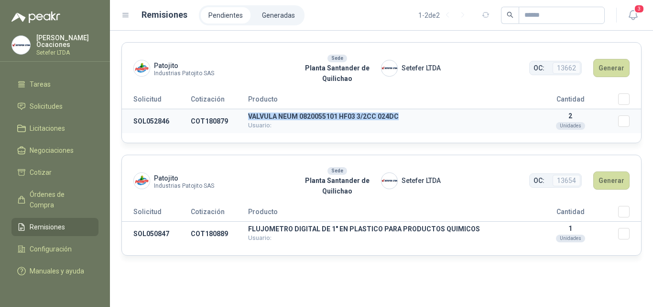
drag, startPoint x: 276, startPoint y: 117, endPoint x: 397, endPoint y: 117, distance: 120.1
click at [398, 117] on p "VALVULA NEUM 0820055101 HF03 3/2CC 024DC" at bounding box center [385, 116] width 275 height 7
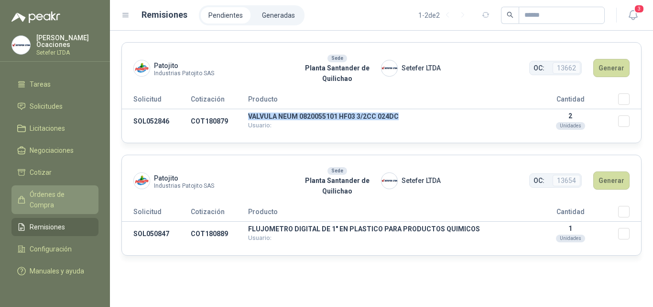
click at [53, 189] on span "Órdenes de Compra" at bounding box center [60, 199] width 60 height 21
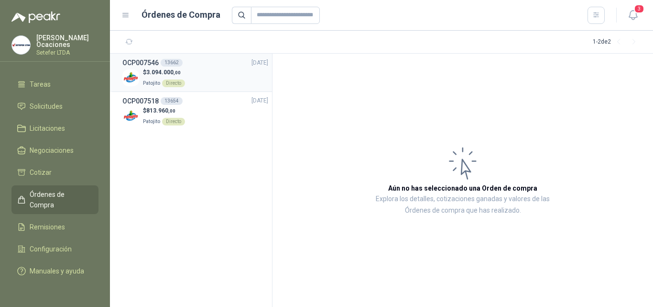
click at [239, 75] on div "$ 3.094.000 ,00 Patojito Directo" at bounding box center [195, 78] width 146 height 20
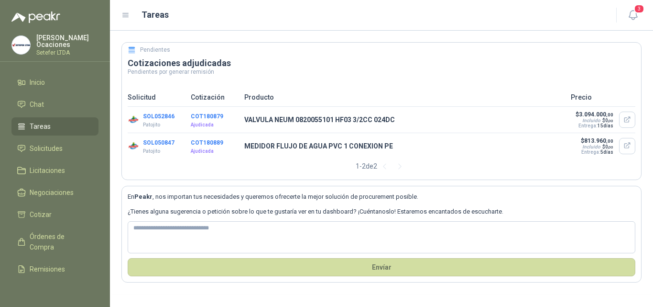
click at [214, 116] on button "COT180879" at bounding box center [207, 116] width 33 height 7
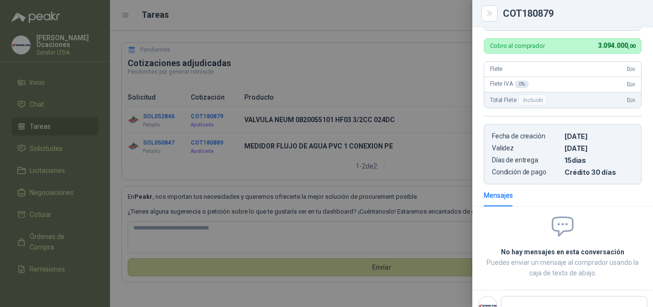
scroll to position [201, 0]
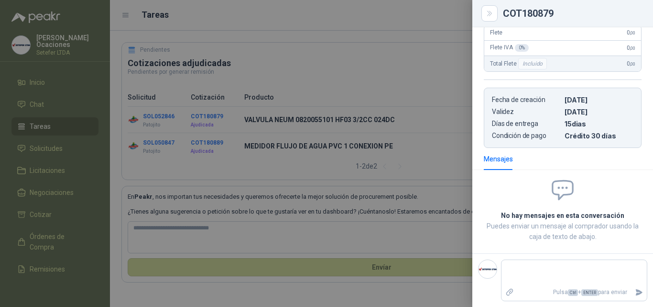
drag, startPoint x: 144, startPoint y: 169, endPoint x: 139, endPoint y: 170, distance: 5.5
click at [141, 169] on div at bounding box center [326, 153] width 653 height 307
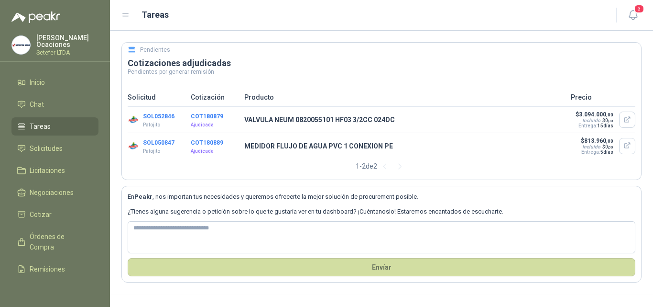
click at [153, 117] on button "SOL052846" at bounding box center [159, 116] width 32 height 7
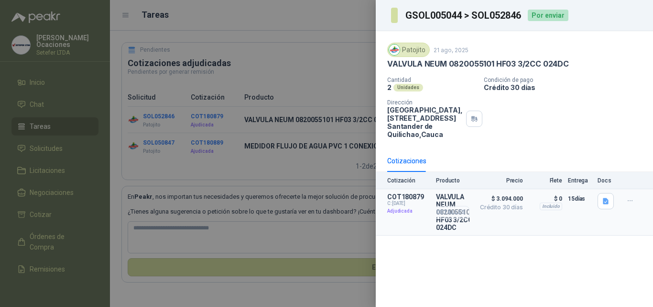
click at [450, 218] on button "Detalles" at bounding box center [447, 212] width 45 height 13
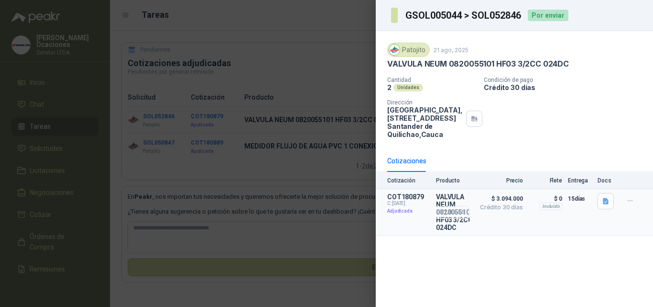
click at [446, 219] on button "Detalles" at bounding box center [447, 212] width 45 height 13
click at [463, 219] on button "Detalles" at bounding box center [447, 212] width 45 height 13
click at [605, 204] on icon "button" at bounding box center [606, 201] width 6 height 6
click at [628, 205] on icon "button" at bounding box center [631, 201] width 8 height 8
click at [551, 253] on div "Patojito 21 ago, 2025 VALVULA NEUM 0820055101 HF03 3/2CC 024DC Cantidad 2 Unida…" at bounding box center [514, 169] width 277 height 276
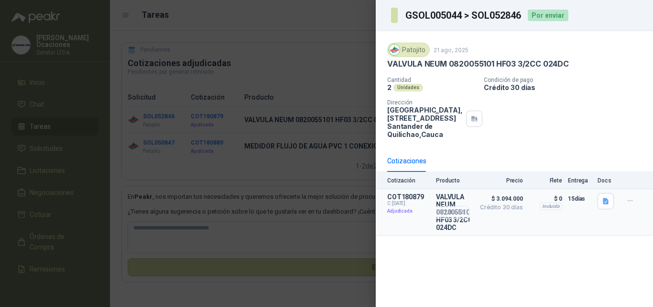
click at [452, 219] on button "Detalles" at bounding box center [447, 212] width 45 height 13
click at [315, 58] on div at bounding box center [326, 153] width 653 height 307
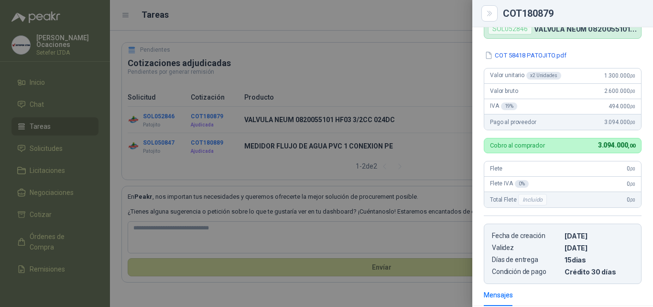
scroll to position [10, 0]
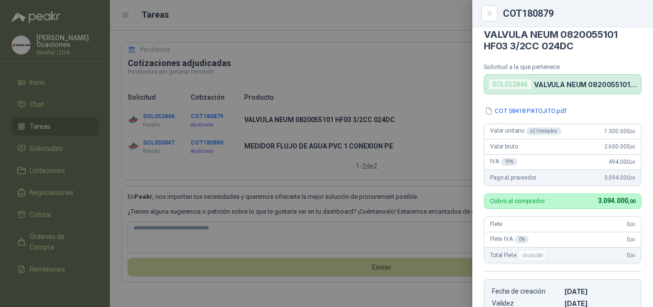
click at [510, 85] on div "SOL052846" at bounding box center [510, 83] width 44 height 11
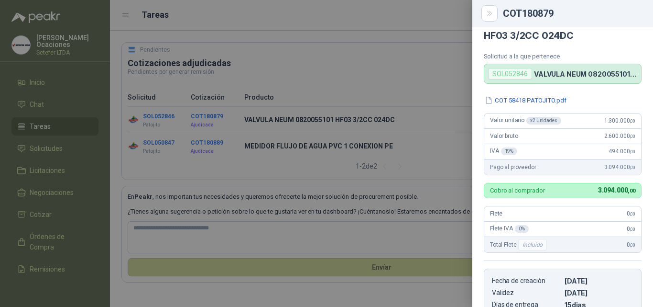
scroll to position [0, 0]
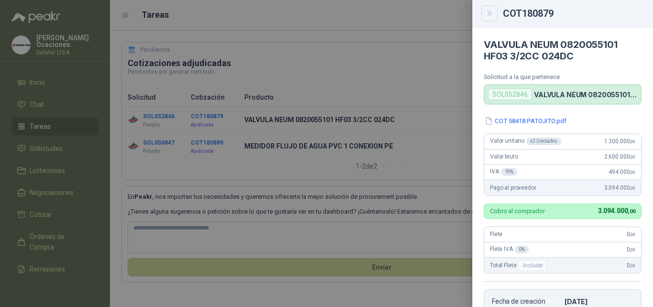
click at [492, 14] on icon "Close" at bounding box center [490, 14] width 8 height 8
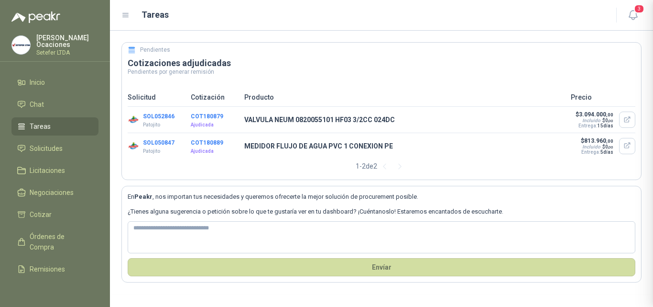
scroll to position [201, 0]
click at [205, 144] on button "COT180889" at bounding box center [207, 142] width 33 height 7
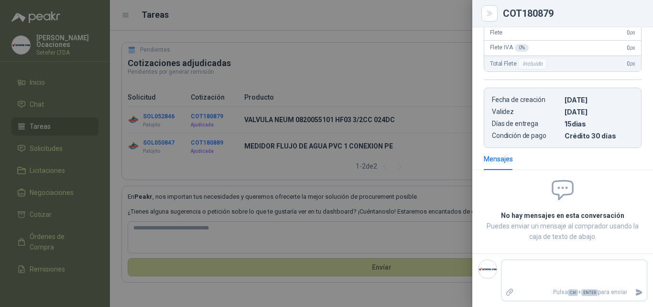
click at [196, 144] on div at bounding box center [326, 153] width 653 height 307
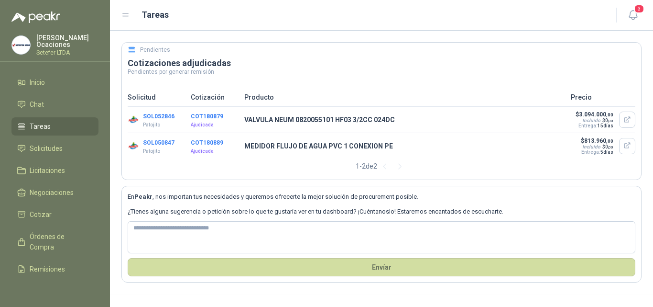
click at [160, 144] on button "SOL050847" at bounding box center [159, 142] width 32 height 7
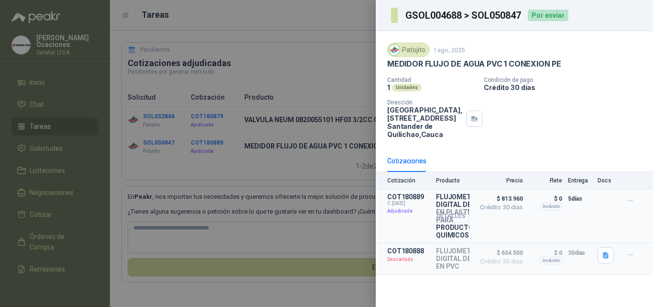
click at [457, 222] on button "Detalles" at bounding box center [447, 216] width 45 height 13
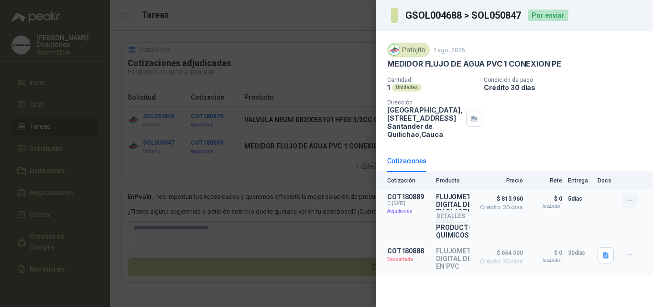
click at [632, 205] on icon "button" at bounding box center [631, 201] width 8 height 8
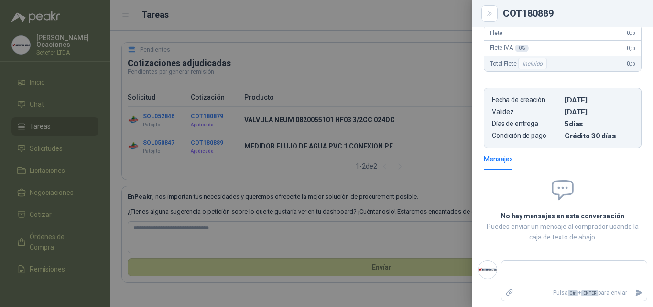
click at [263, 113] on div at bounding box center [326, 153] width 653 height 307
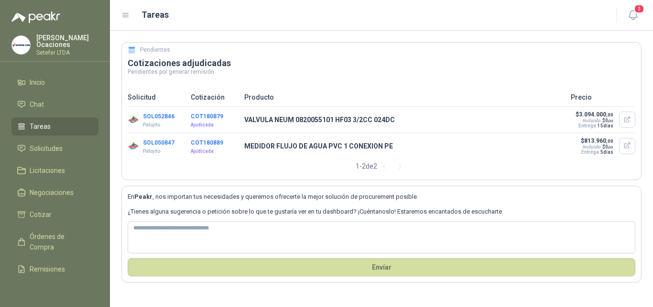
click at [135, 120] on img at bounding box center [133, 119] width 11 height 11
click at [151, 115] on button "SOL052846" at bounding box center [159, 116] width 32 height 7
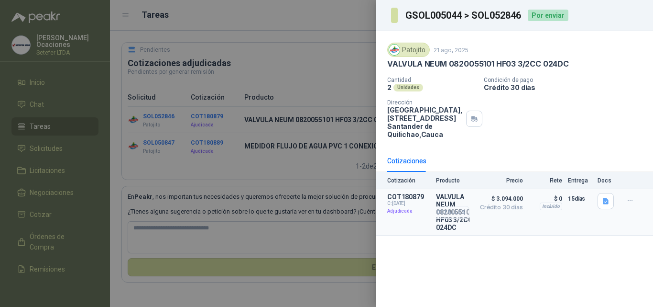
click at [452, 219] on button "Detalles" at bounding box center [447, 212] width 45 height 13
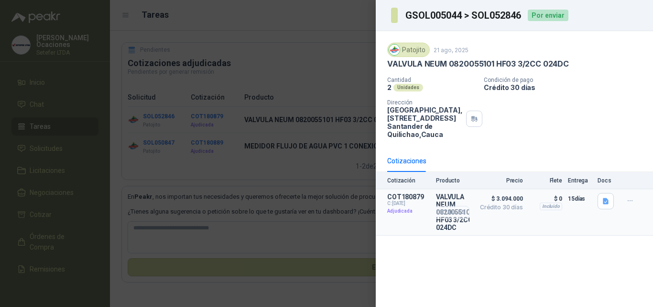
scroll to position [201, 0]
click at [412, 200] on p "COT180879" at bounding box center [408, 197] width 43 height 8
click at [435, 228] on article "COT180879 C: 19/09/2025 Adjudicada VALVULA NEUM 0820055101 HF03 3/2CC 024DC Det…" at bounding box center [514, 212] width 277 height 46
click at [494, 231] on p "$ 3.094.000 Crédito 30 días" at bounding box center [499, 212] width 48 height 38
click at [485, 112] on div "Cantidad 2 Unidades Condición de pago Crédito 30 días Dirección Parque Industri…" at bounding box center [514, 108] width 254 height 62
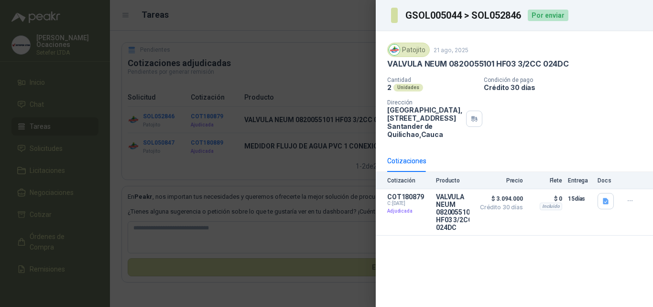
click at [314, 126] on div at bounding box center [326, 153] width 653 height 307
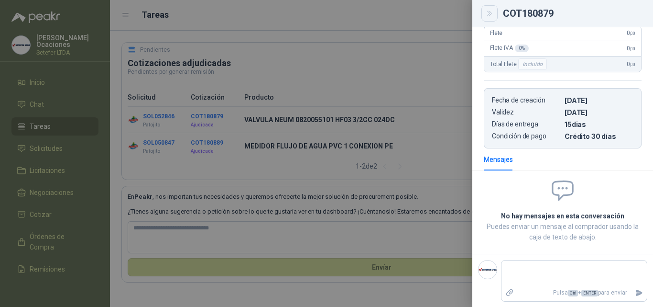
click at [494, 12] on icon "Close" at bounding box center [490, 14] width 8 height 8
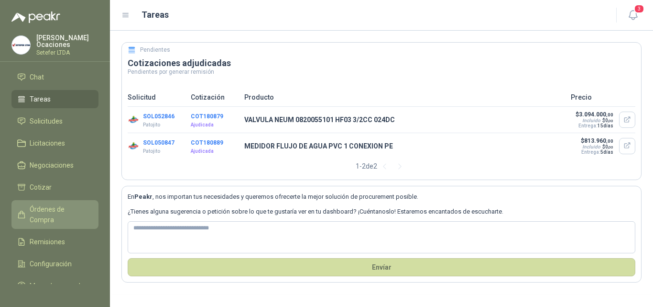
scroll to position [51, 0]
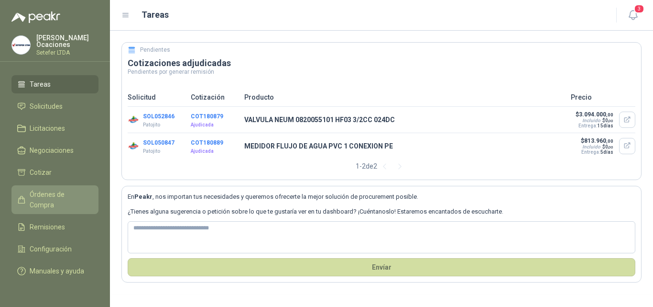
click at [47, 190] on span "Órdenes de Compra" at bounding box center [60, 199] width 60 height 21
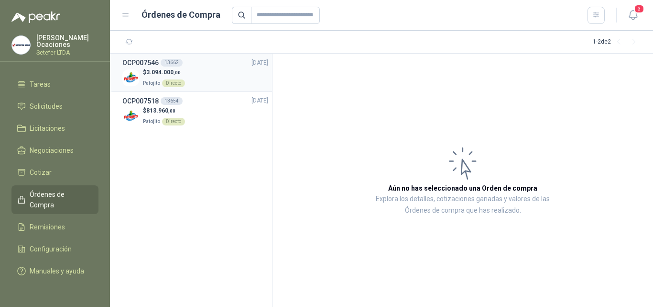
click at [128, 59] on h3 "OCP007546" at bounding box center [140, 62] width 36 height 11
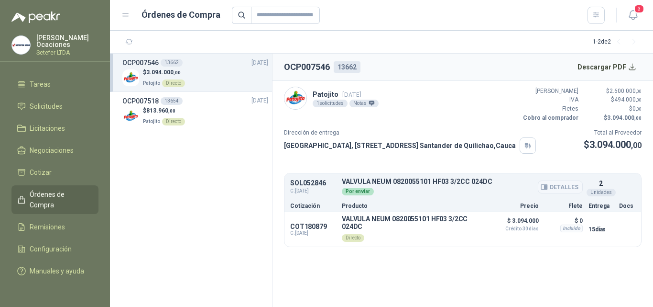
click at [567, 191] on button "Detalles" at bounding box center [560, 186] width 45 height 13
click at [469, 228] on button "Detalles" at bounding box center [463, 228] width 45 height 13
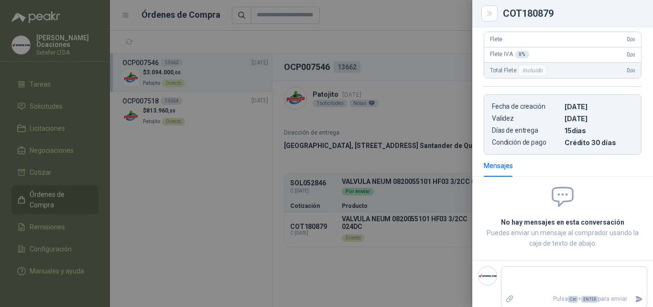
scroll to position [201, 0]
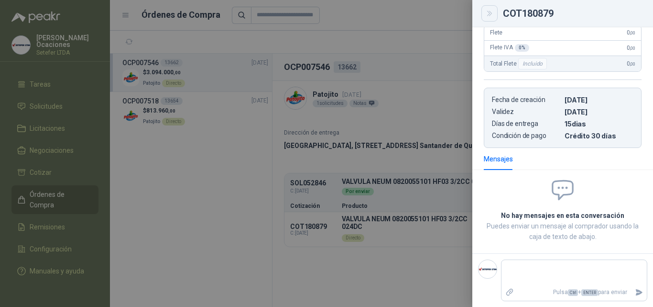
click at [492, 16] on icon "Close" at bounding box center [490, 14] width 8 height 8
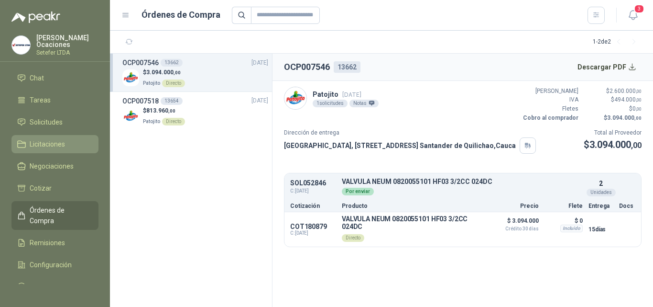
scroll to position [51, 0]
